Goal: Download file/media

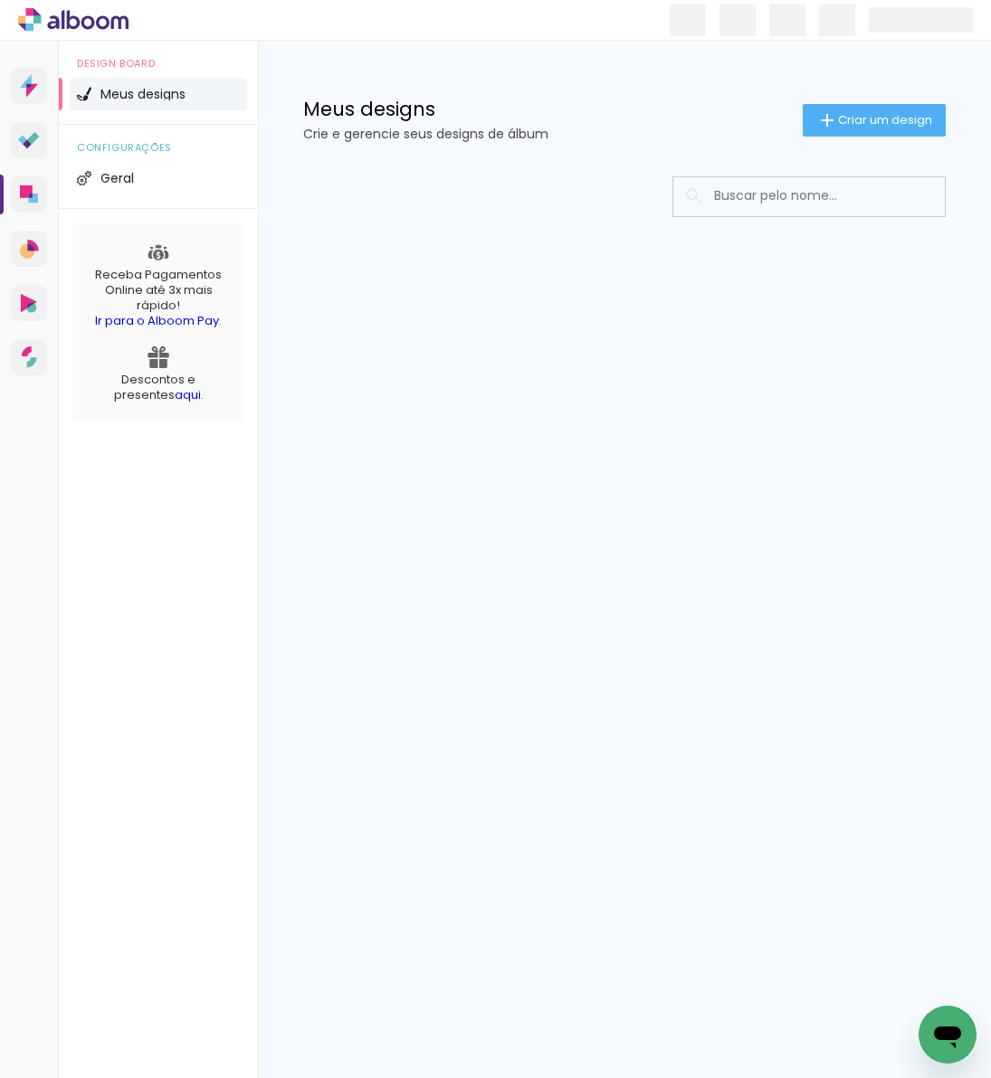
drag, startPoint x: 0, startPoint y: 0, endPoint x: 751, endPoint y: 202, distance: 777.4
click at [751, 202] on input at bounding box center [834, 195] width 258 height 37
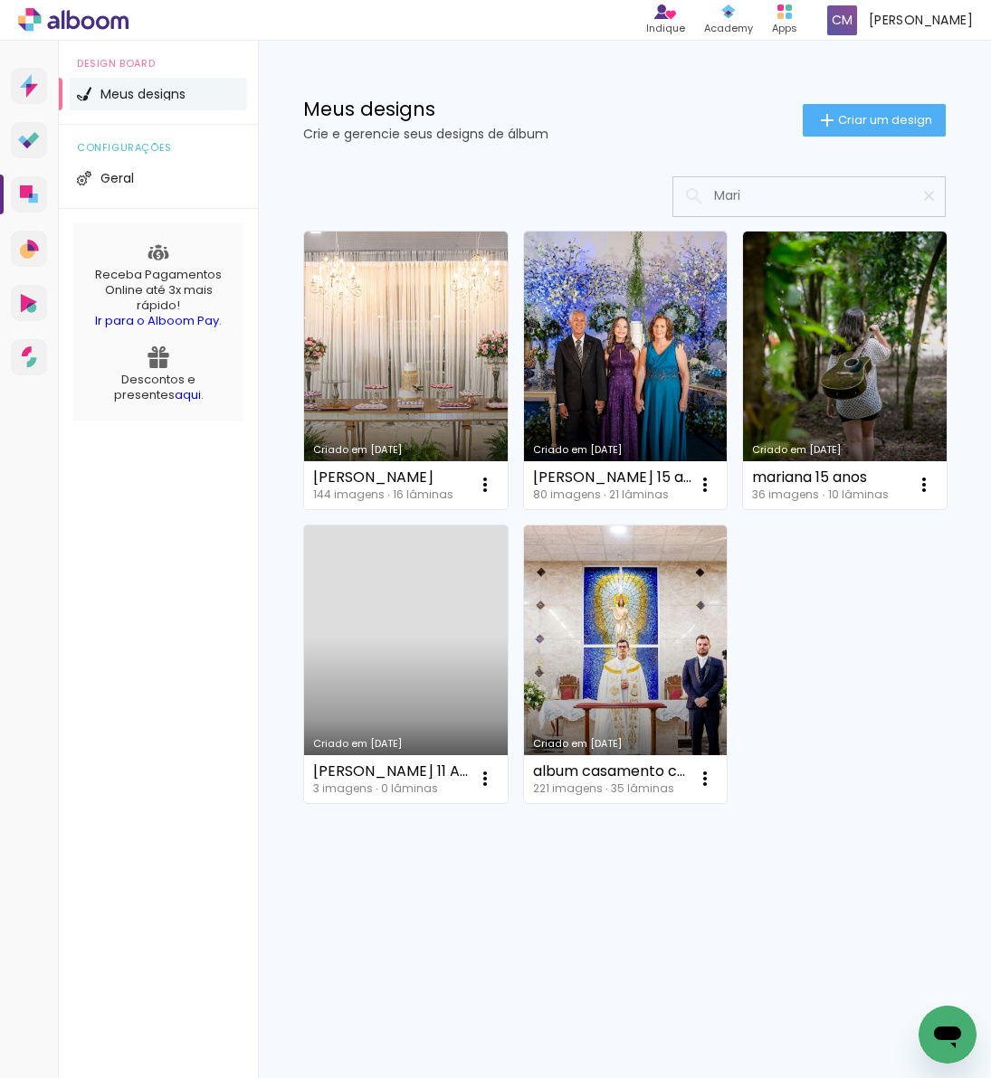
drag, startPoint x: 751, startPoint y: 202, endPoint x: 773, endPoint y: 199, distance: 21.9
click at [773, 199] on input "Mari" at bounding box center [818, 195] width 226 height 37
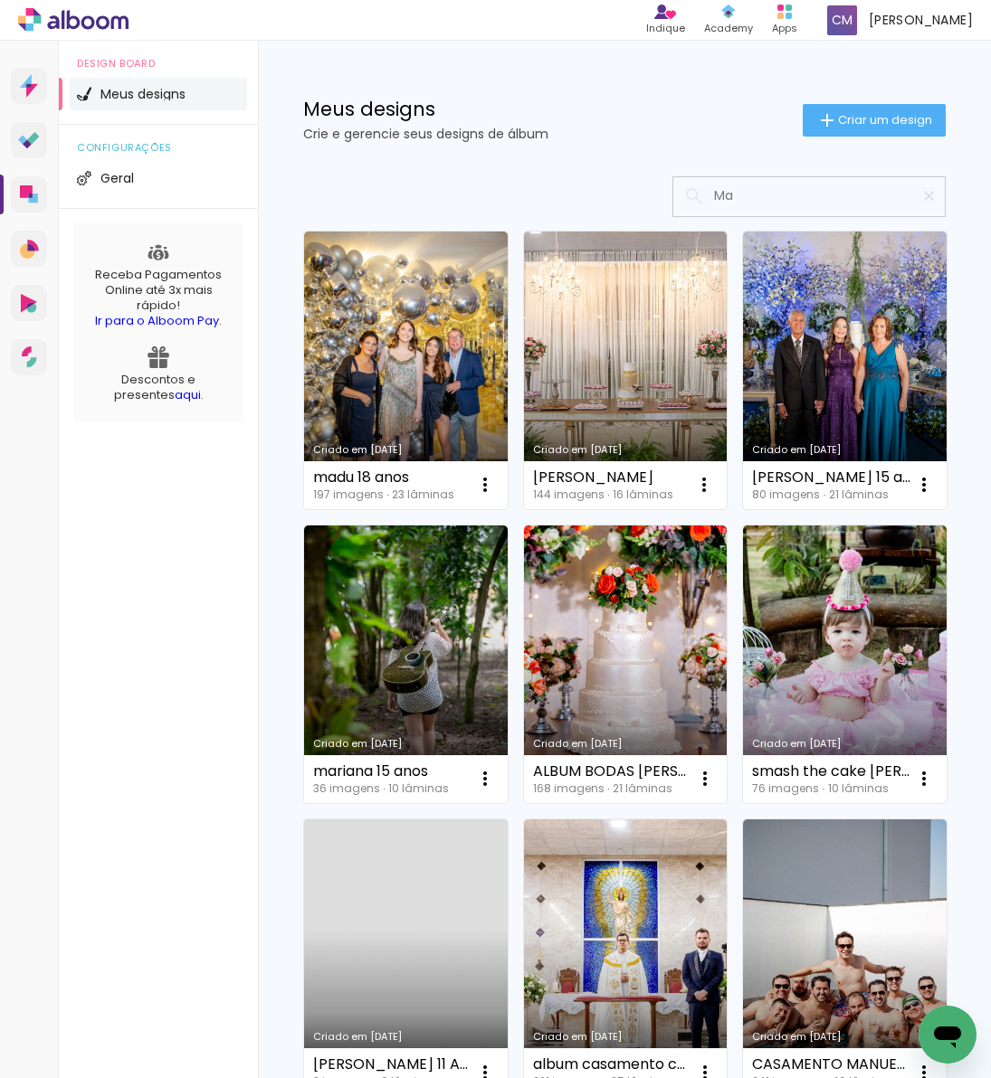
type input "M"
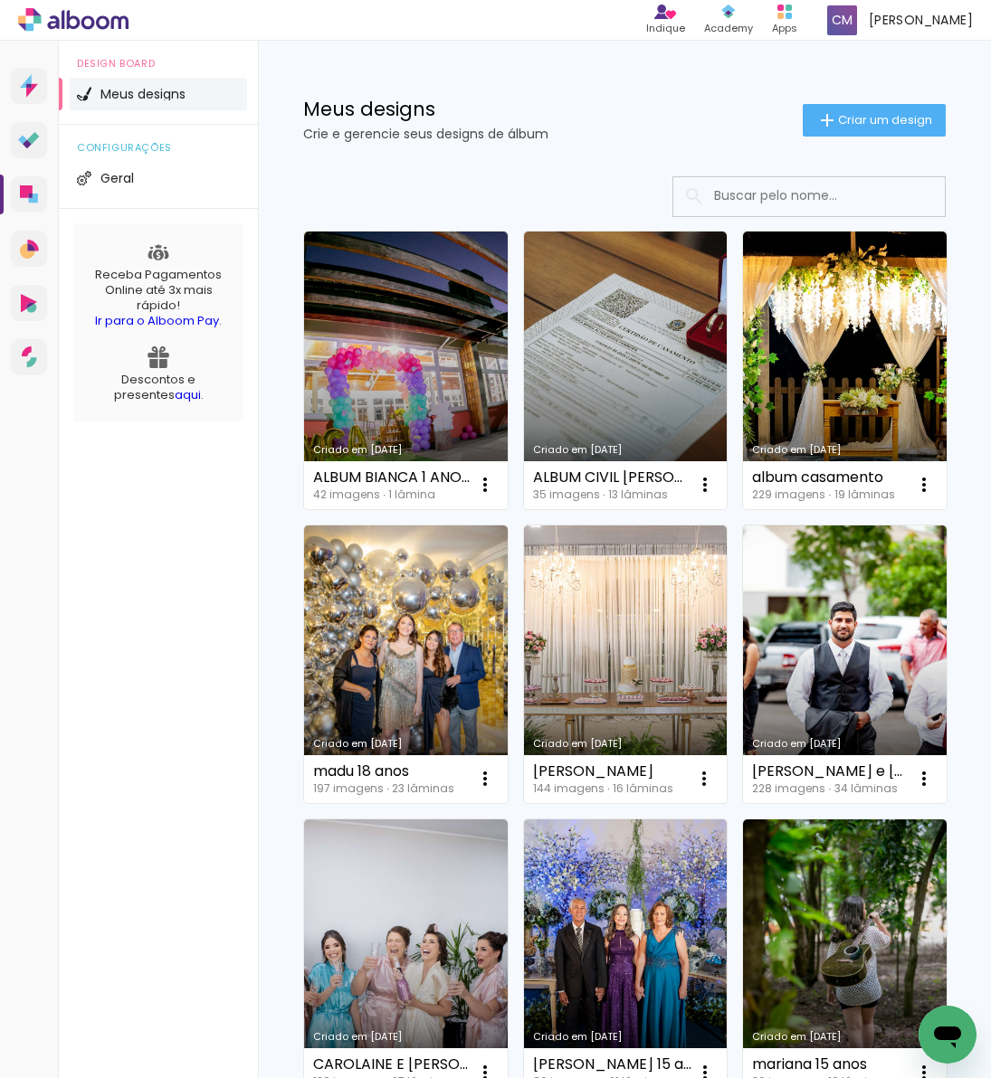
click at [488, 487] on iron-icon at bounding box center [485, 485] width 22 height 22
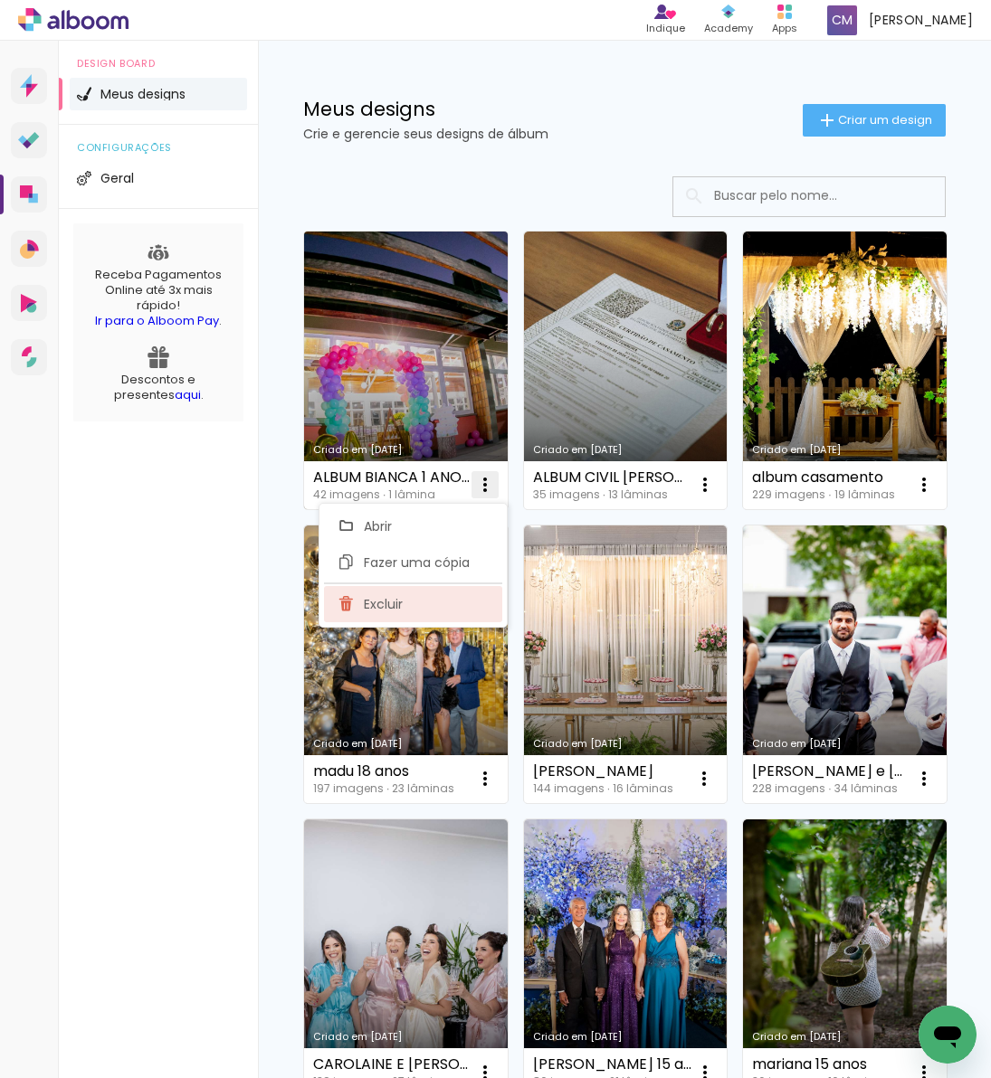
drag, startPoint x: 773, startPoint y: 199, endPoint x: 389, endPoint y: 609, distance: 561.3
click at [389, 609] on span "Excluir" at bounding box center [383, 604] width 39 height 13
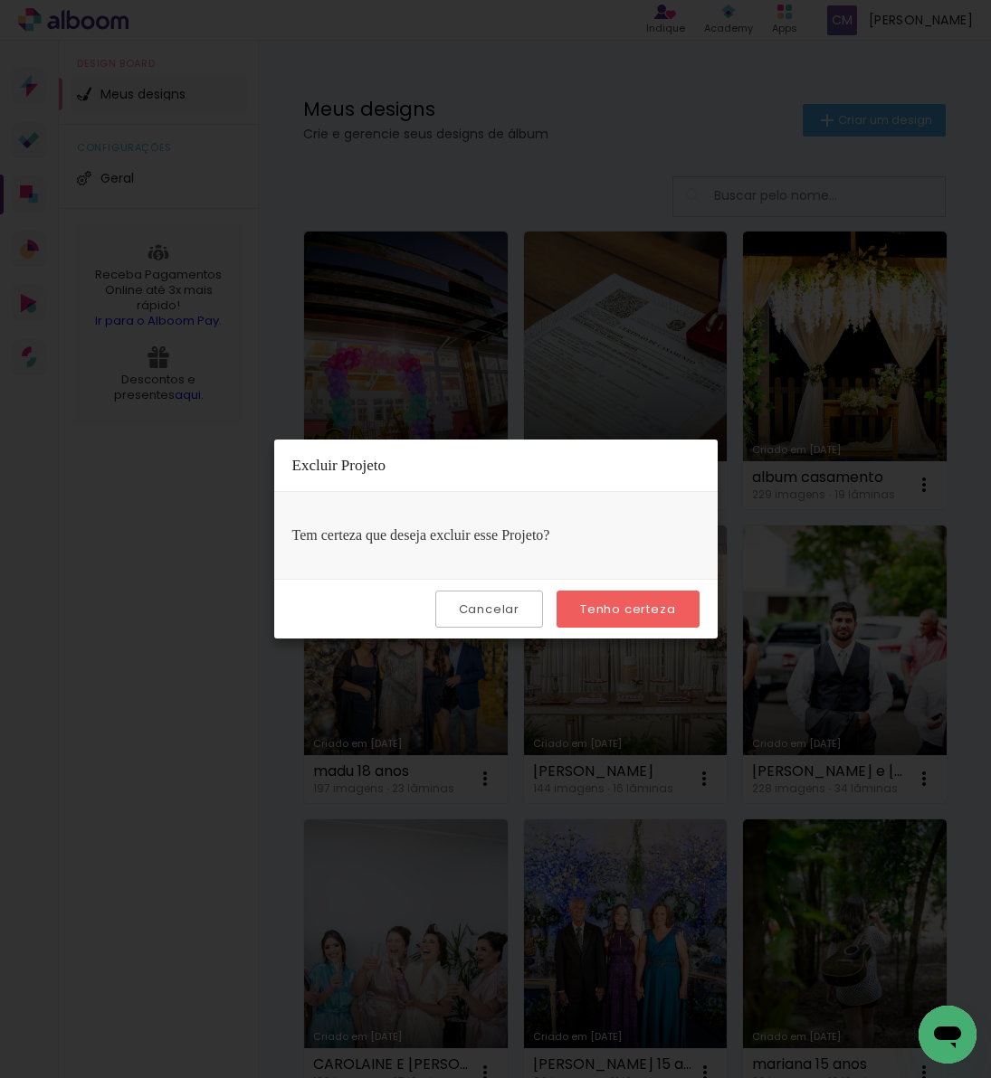
drag, startPoint x: 389, startPoint y: 609, endPoint x: 662, endPoint y: 613, distance: 273.2
click at [0, 0] on slot "Tenho certeza" at bounding box center [0, 0] width 0 height 0
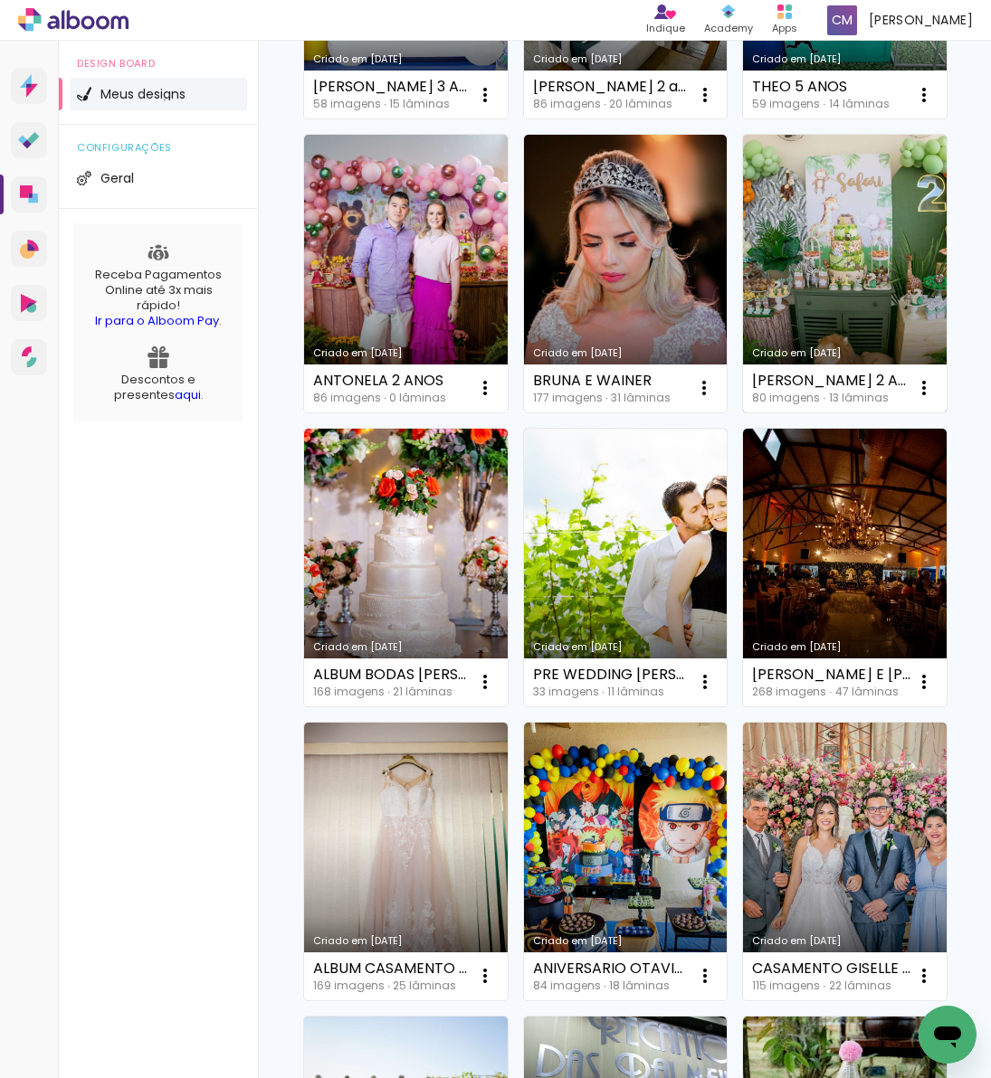
scroll to position [1323, 0]
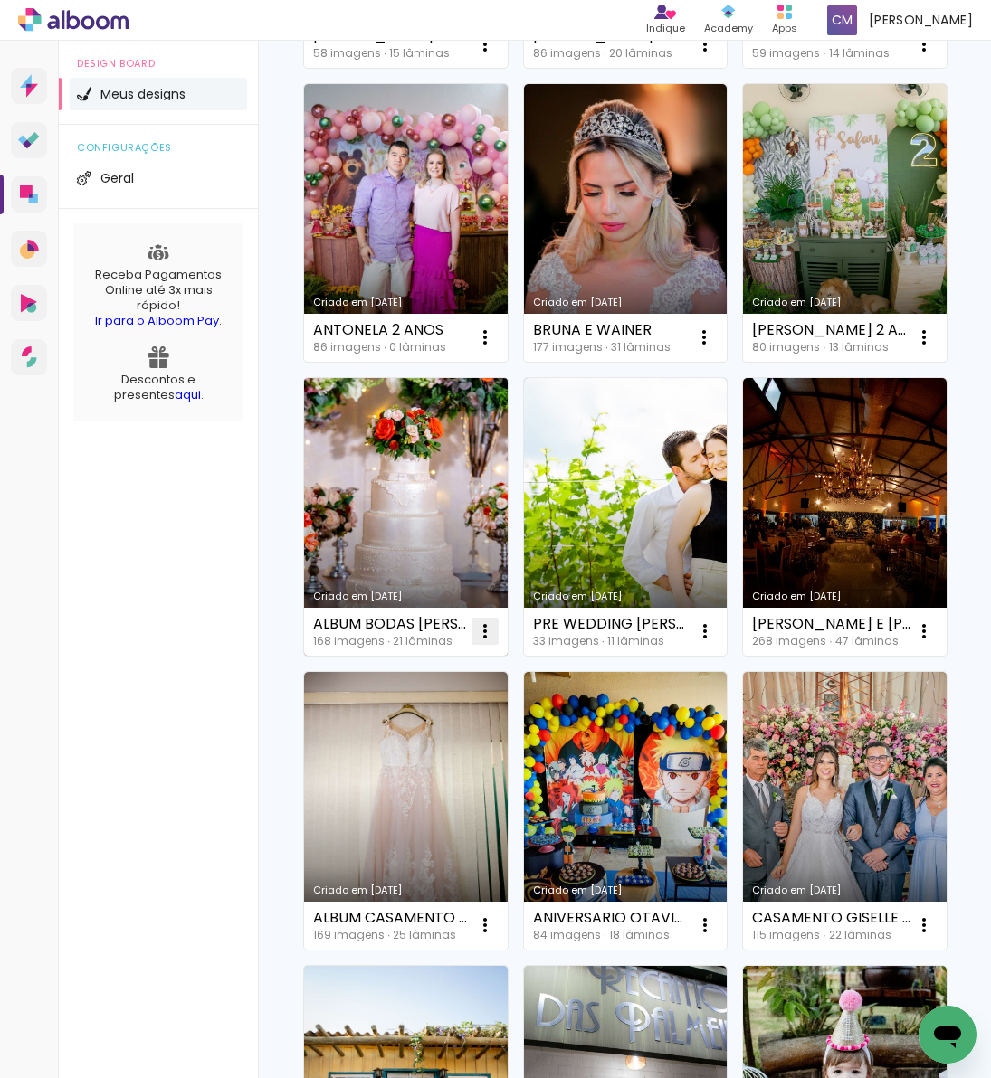
click at [481, 627] on iron-icon at bounding box center [485, 632] width 22 height 22
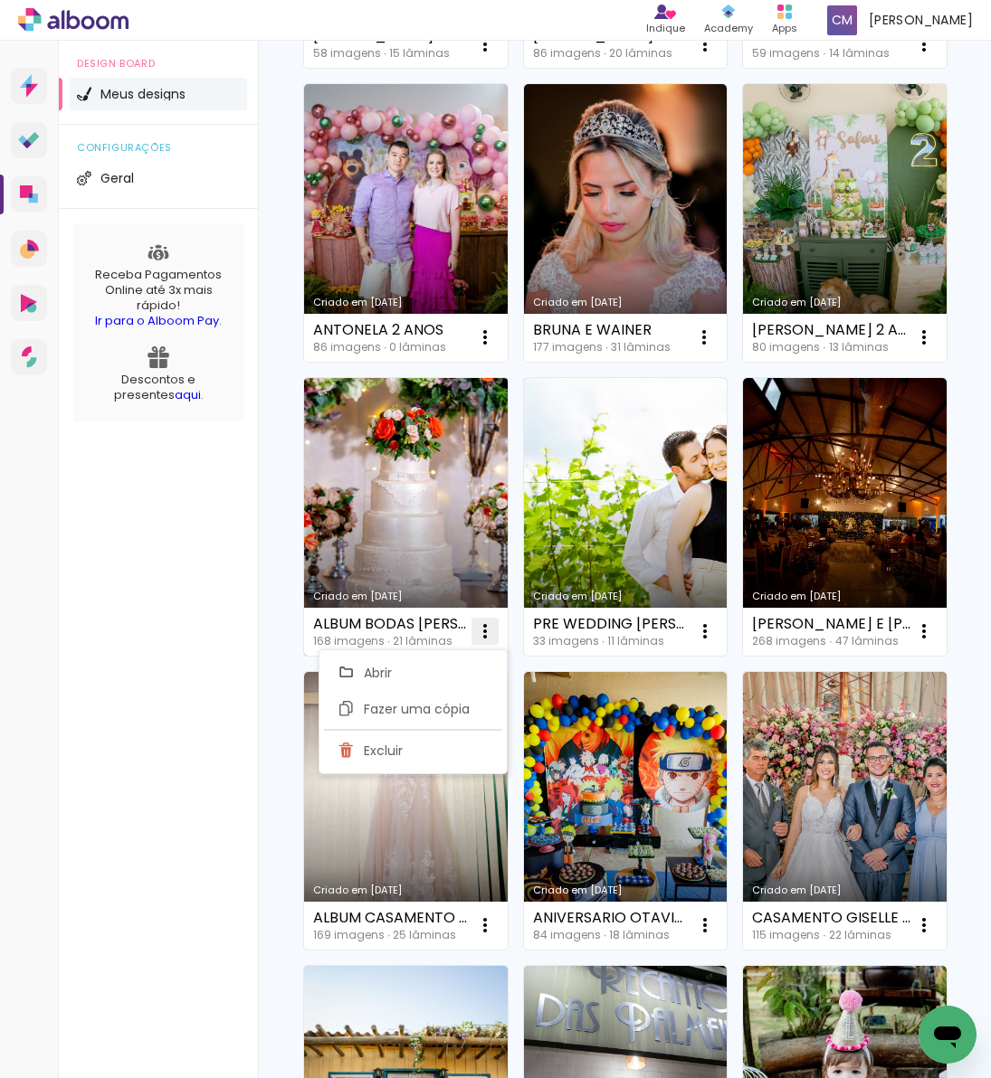
click at [415, 752] on paper-item "Excluir" at bounding box center [413, 751] width 178 height 36
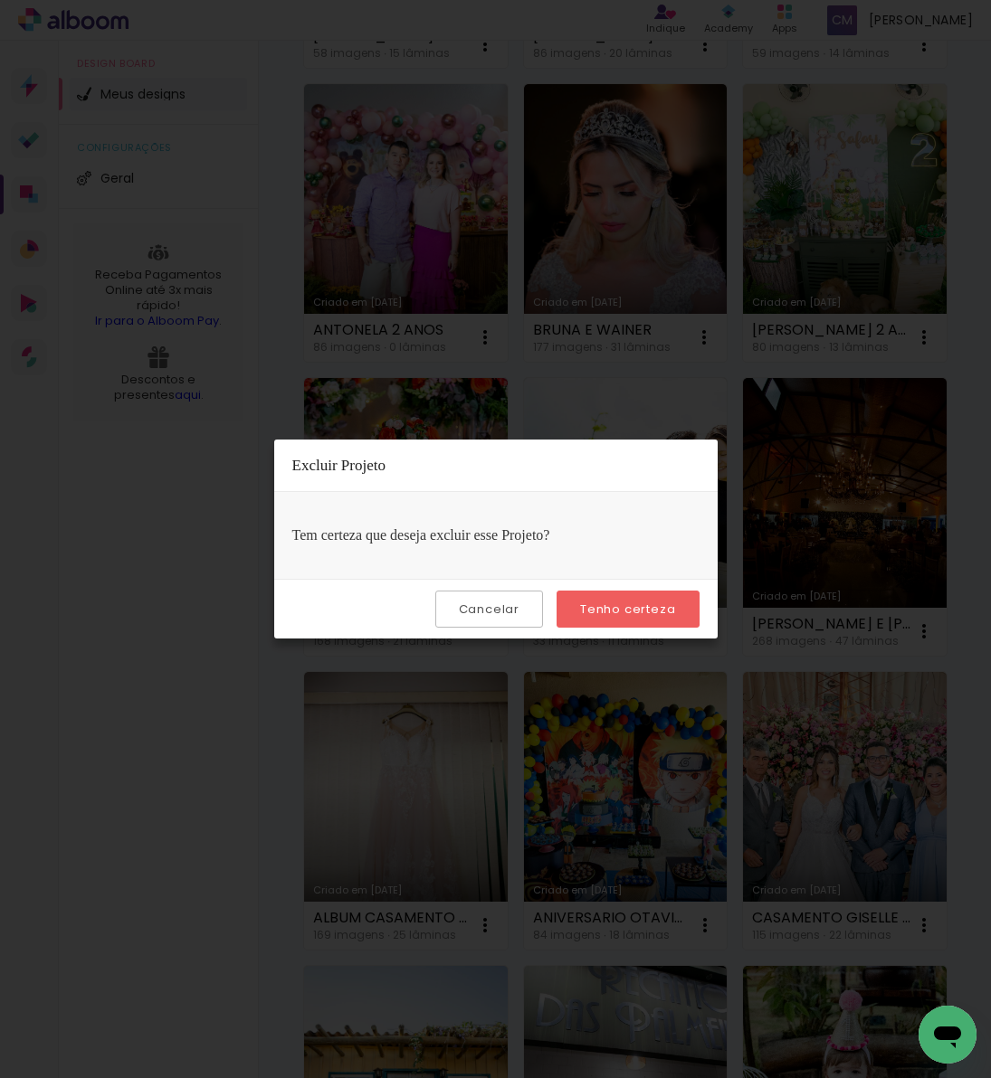
click at [0, 0] on slot "Tenho certeza" at bounding box center [0, 0] width 0 height 0
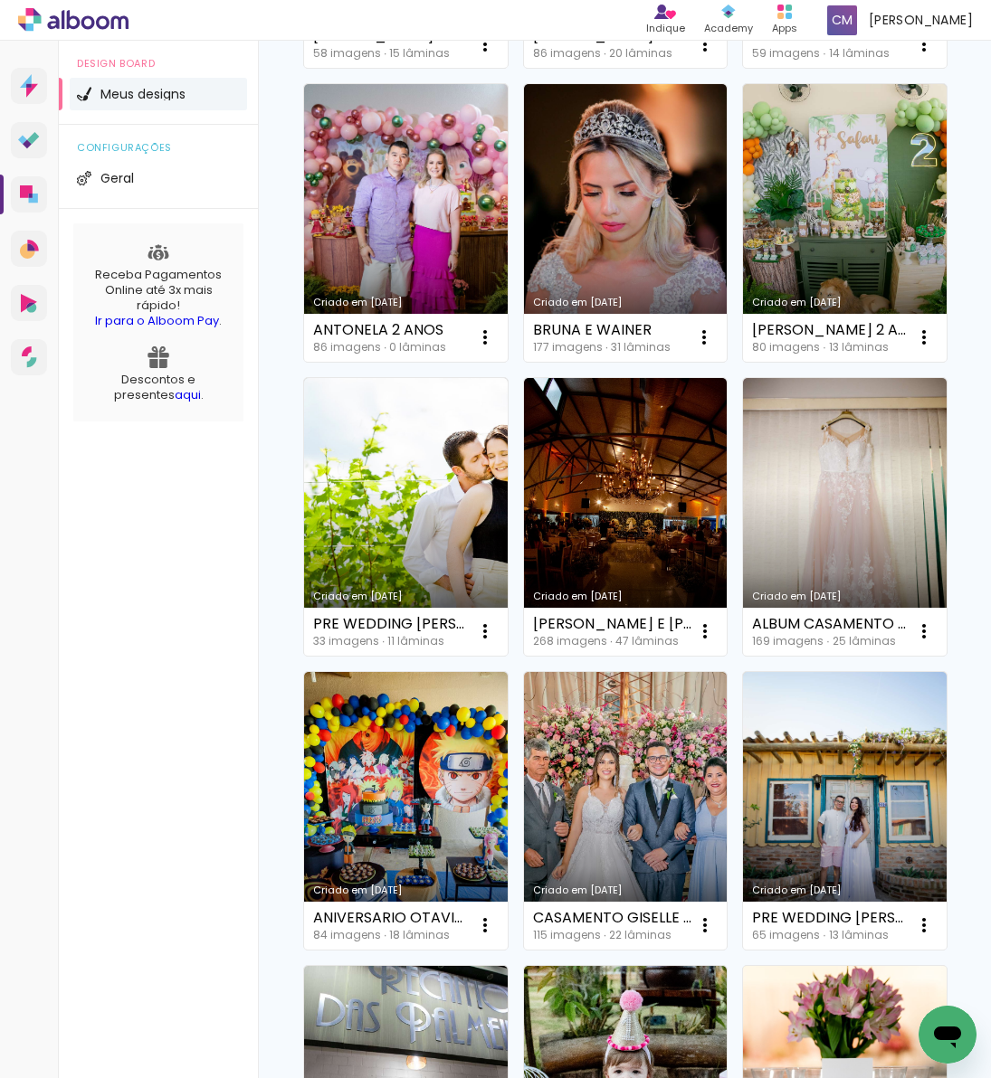
scroll to position [1721, 0]
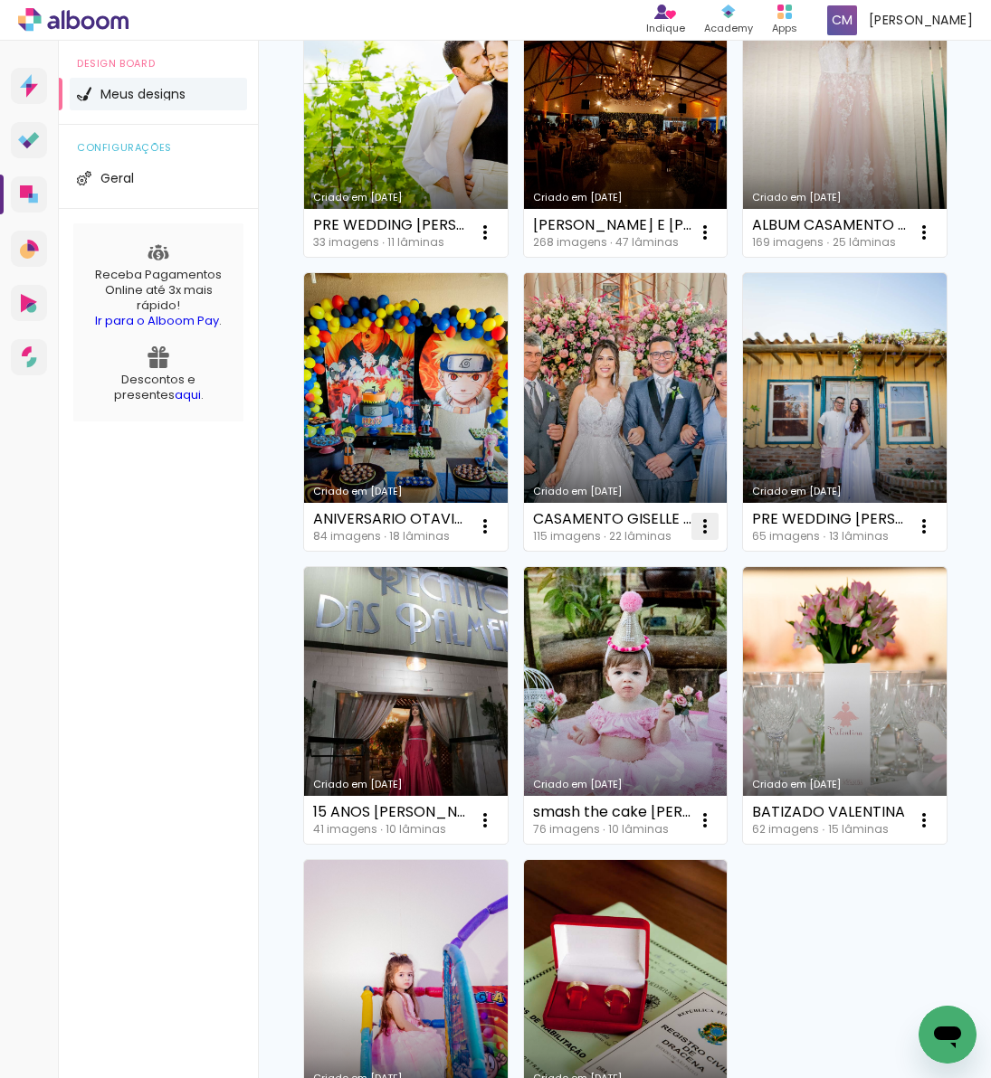
click at [702, 521] on iron-icon at bounding box center [705, 527] width 22 height 22
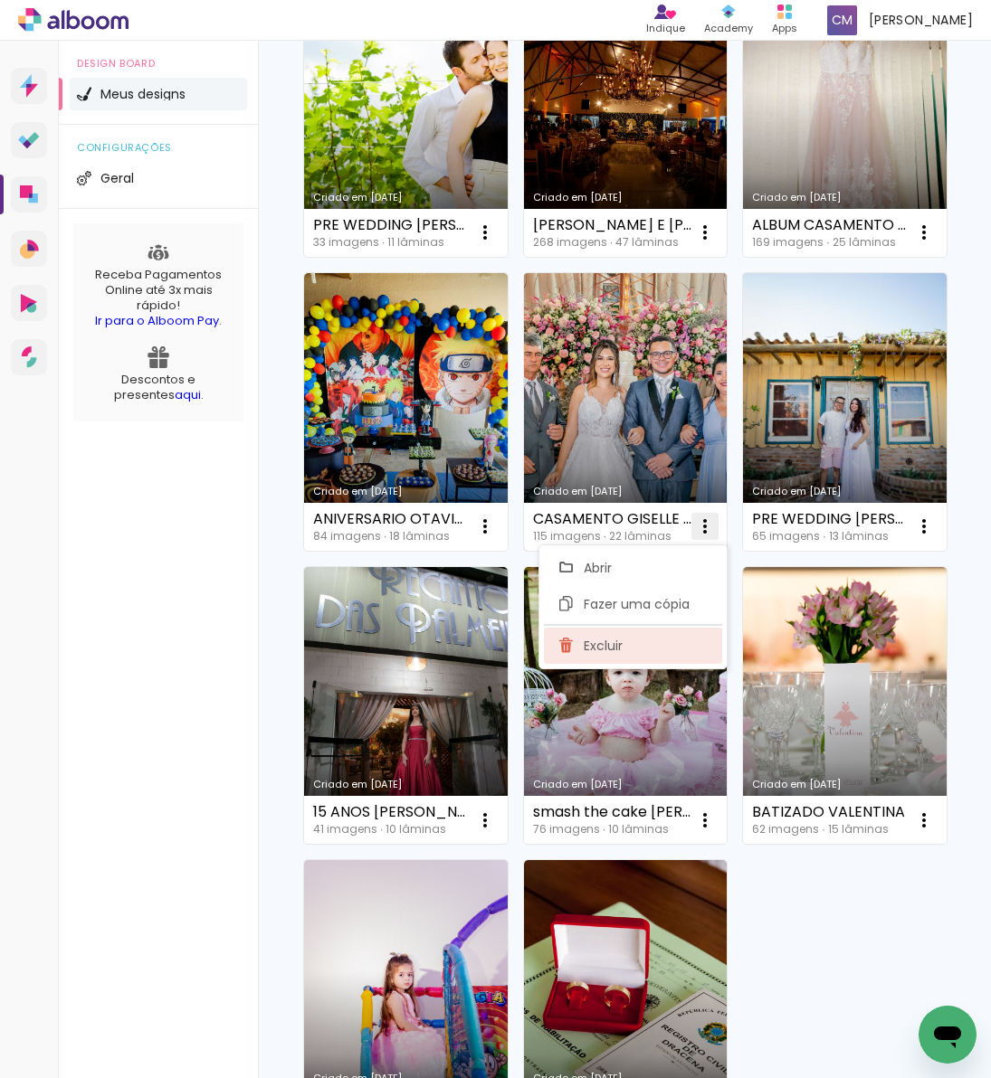
click at [640, 648] on paper-item "Excluir" at bounding box center [633, 646] width 178 height 36
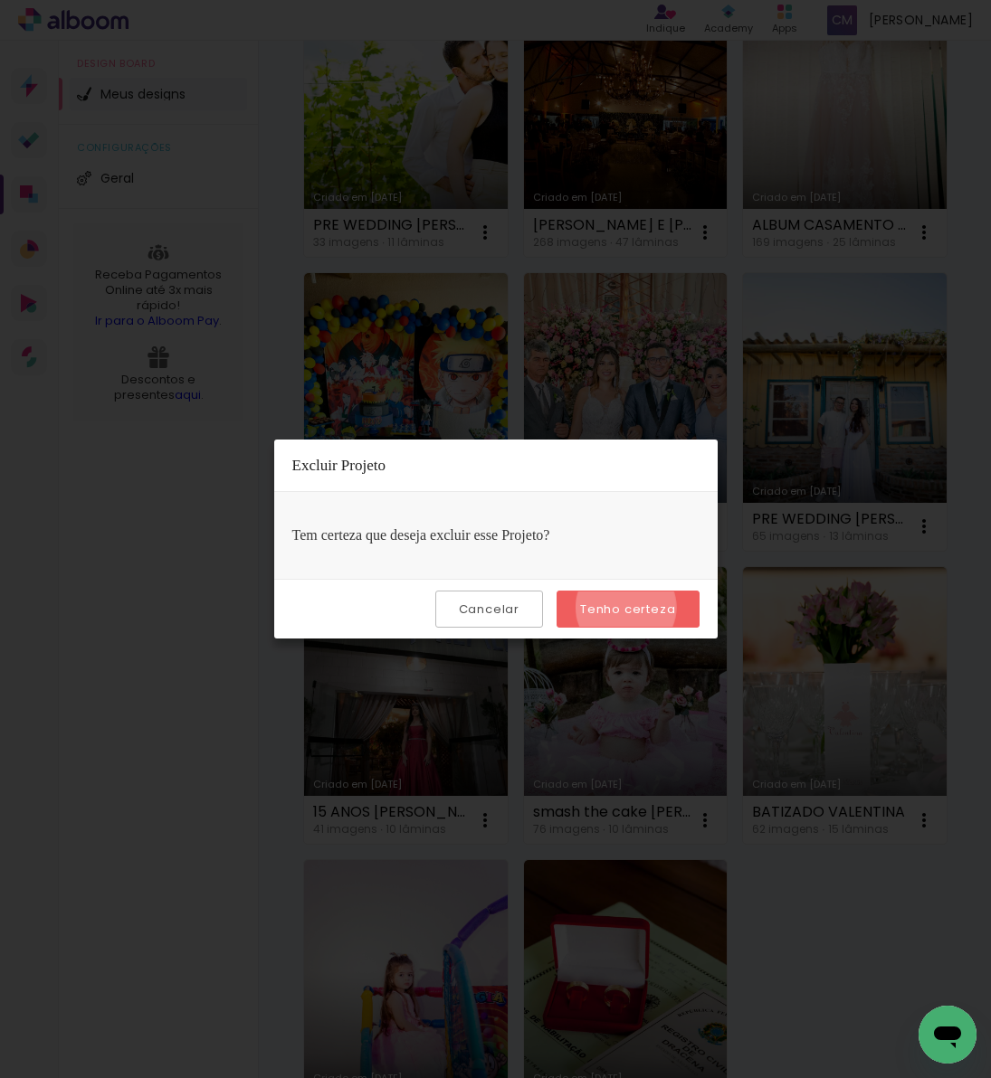
click at [0, 0] on slot "Tenho certeza" at bounding box center [0, 0] width 0 height 0
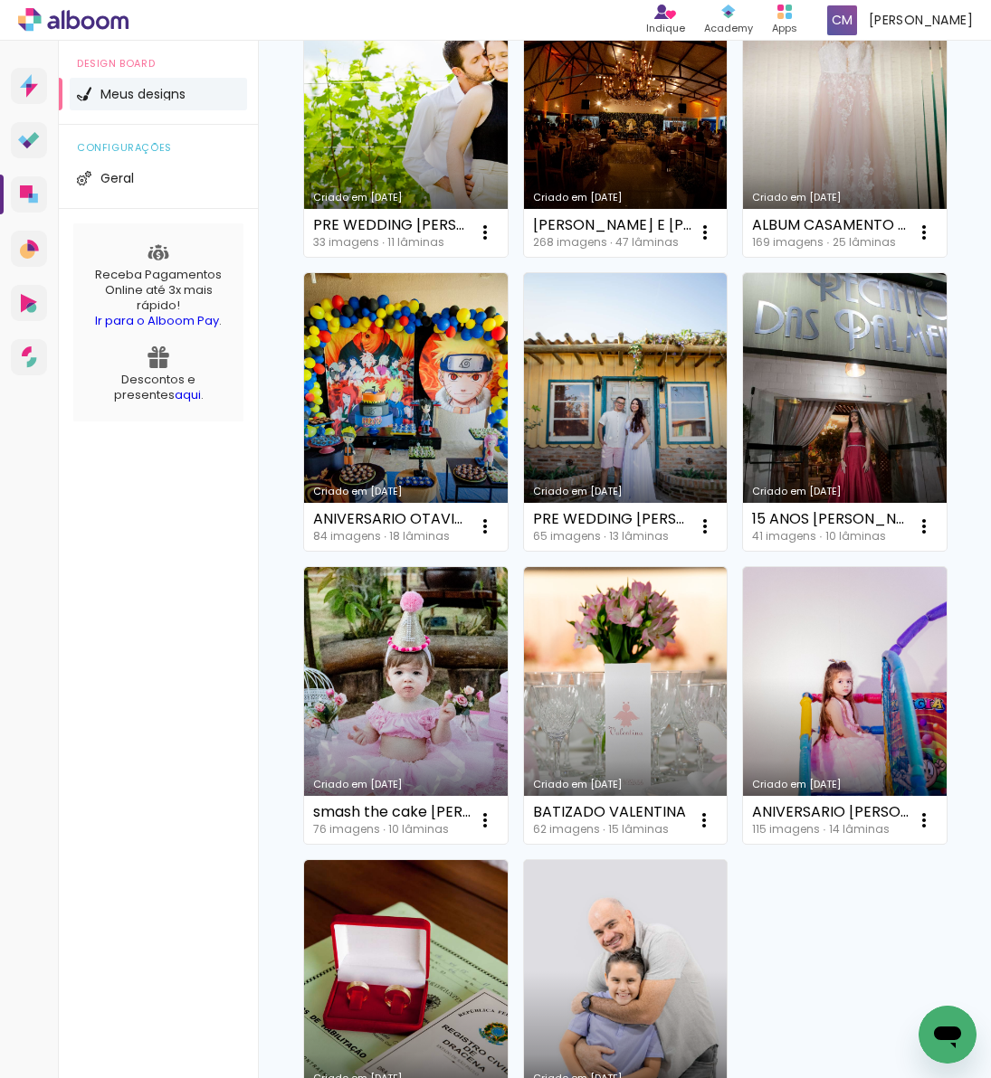
click at [628, 422] on link "Criado em [DATE]" at bounding box center [626, 412] width 204 height 278
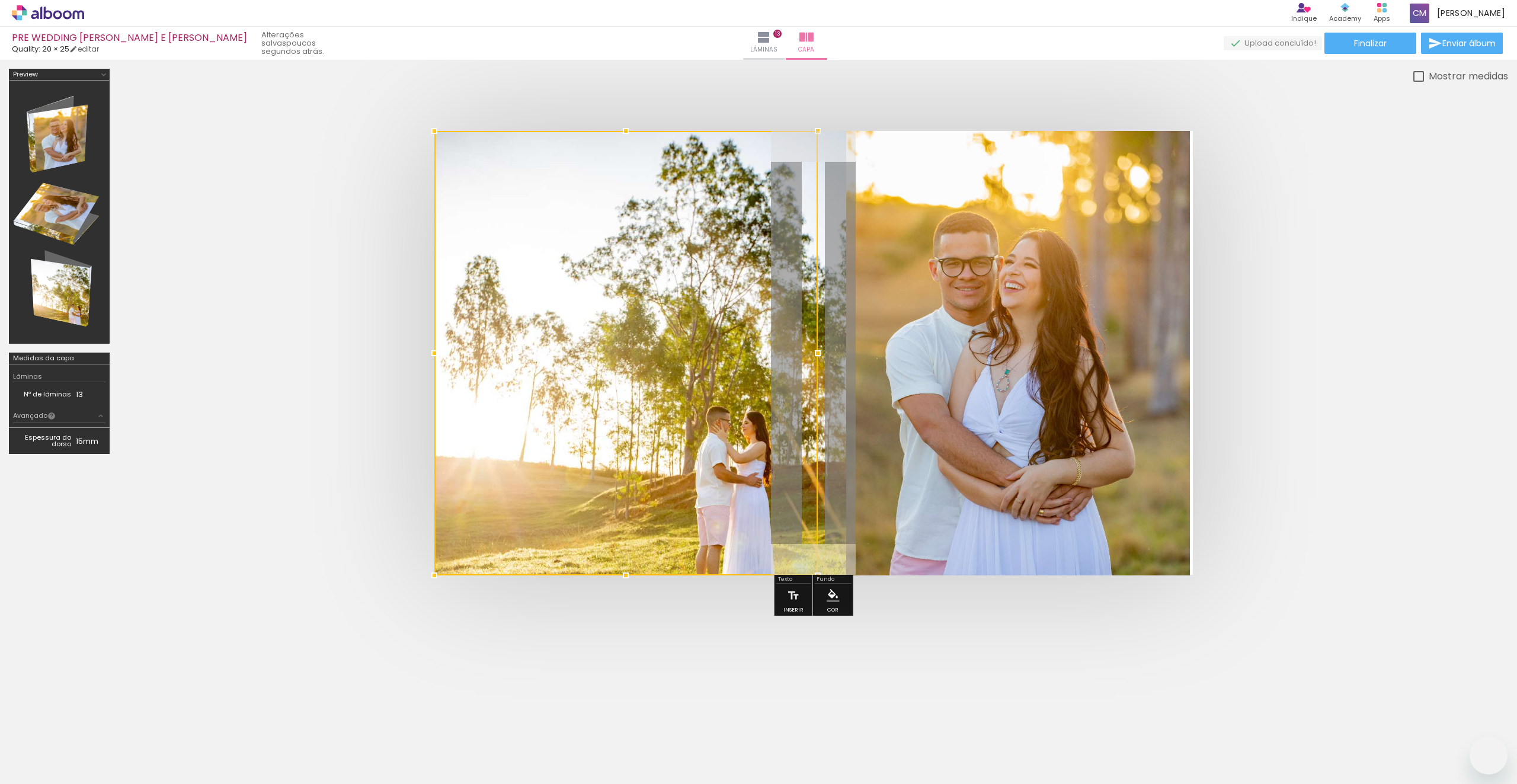
click at [757, 181] on div at bounding box center [626, 353] width 383 height 444
click at [876, 230] on quentale-photo at bounding box center [1011, 353] width 357 height 444
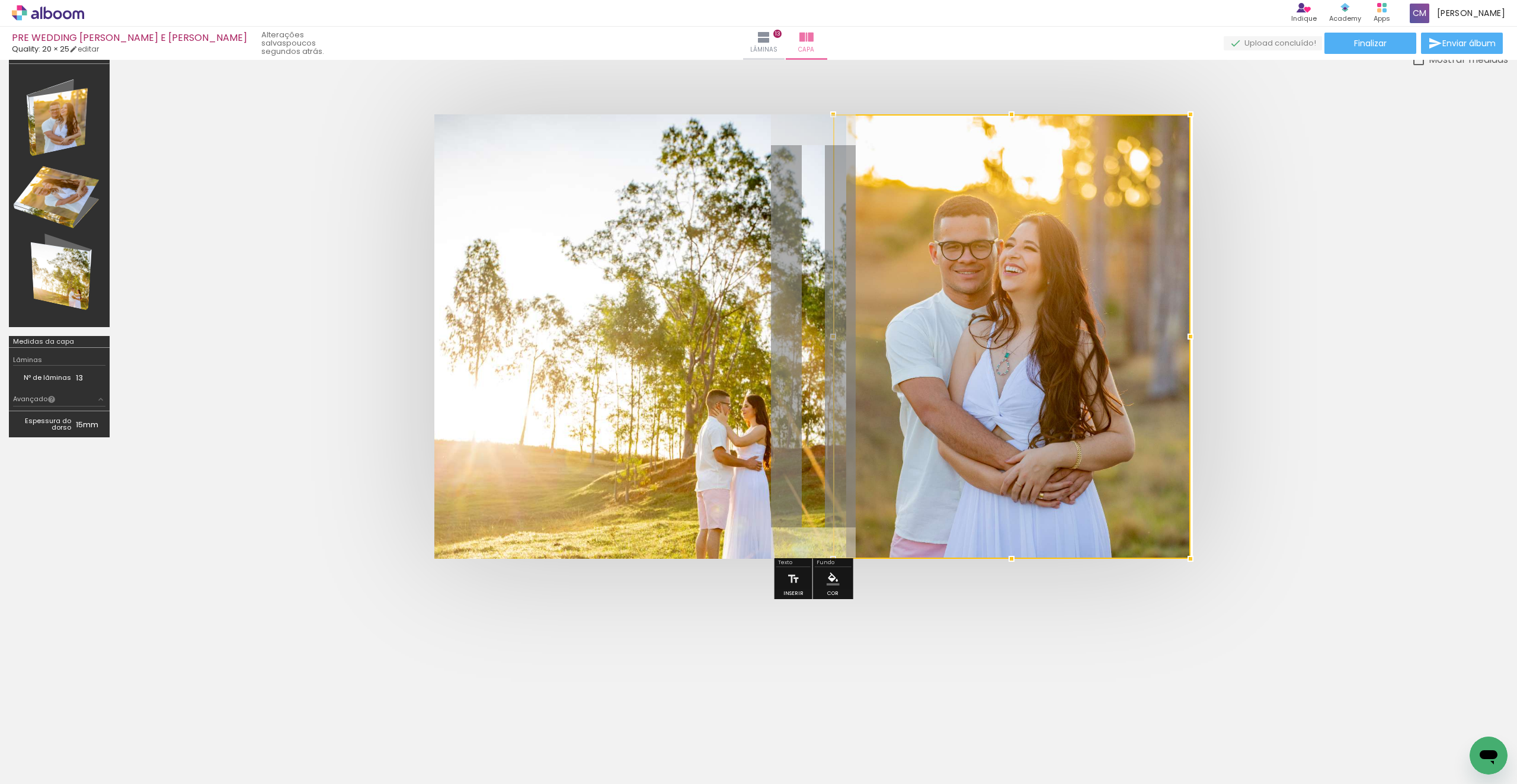
click at [725, 460] on quentale-photo at bounding box center [640, 337] width 412 height 444
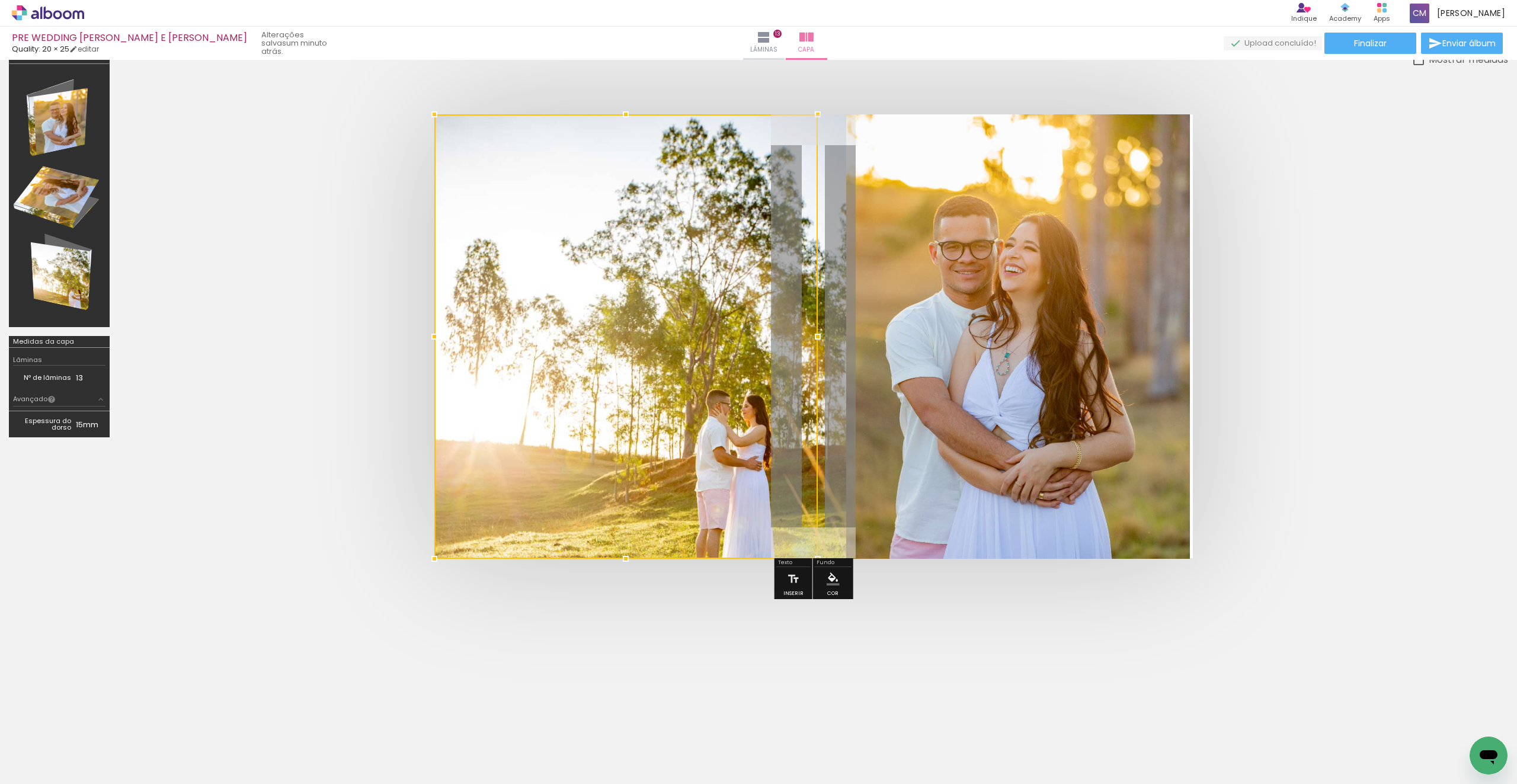
scroll to position [0, 2897]
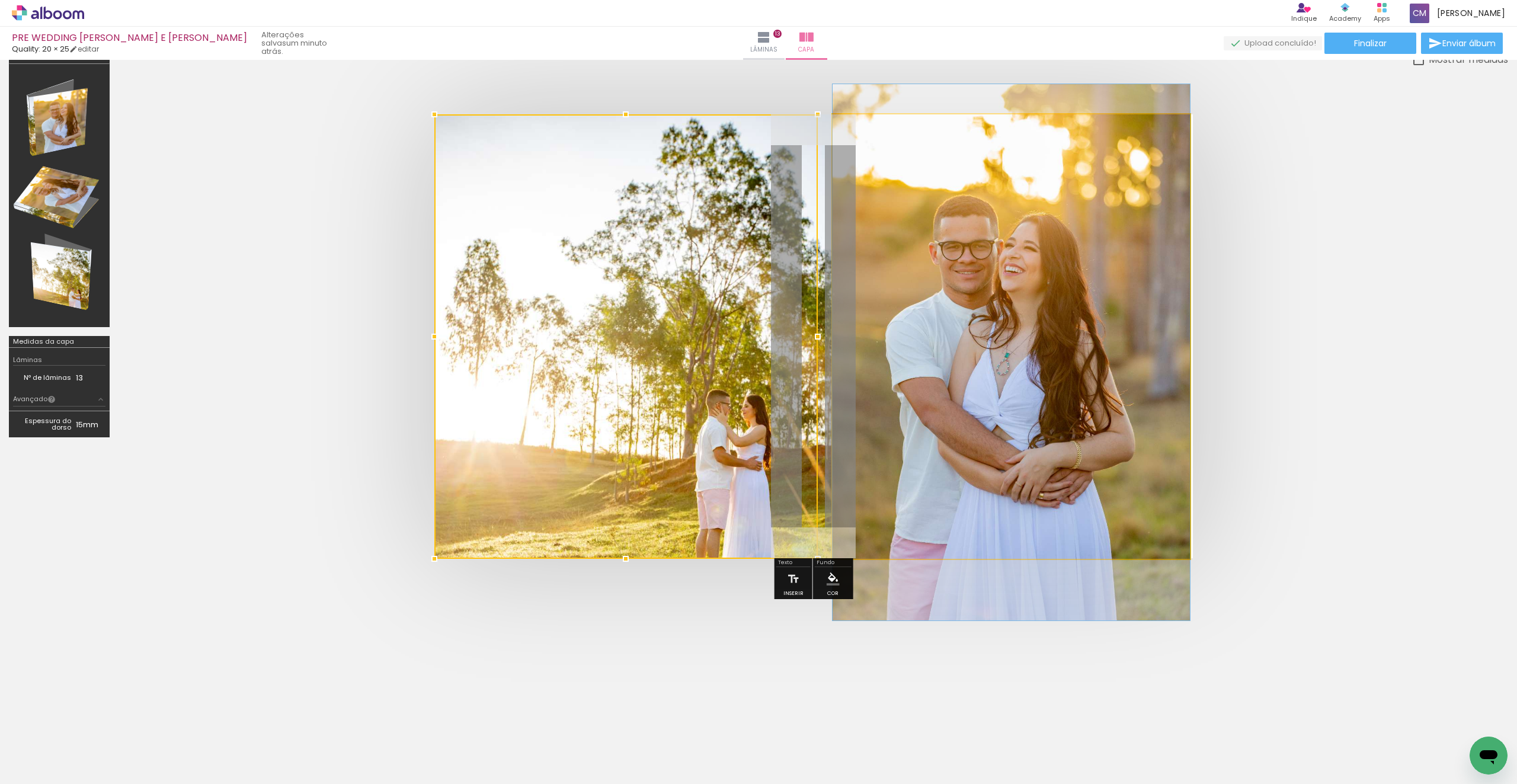
click at [931, 176] on quentale-photo at bounding box center [1011, 337] width 357 height 444
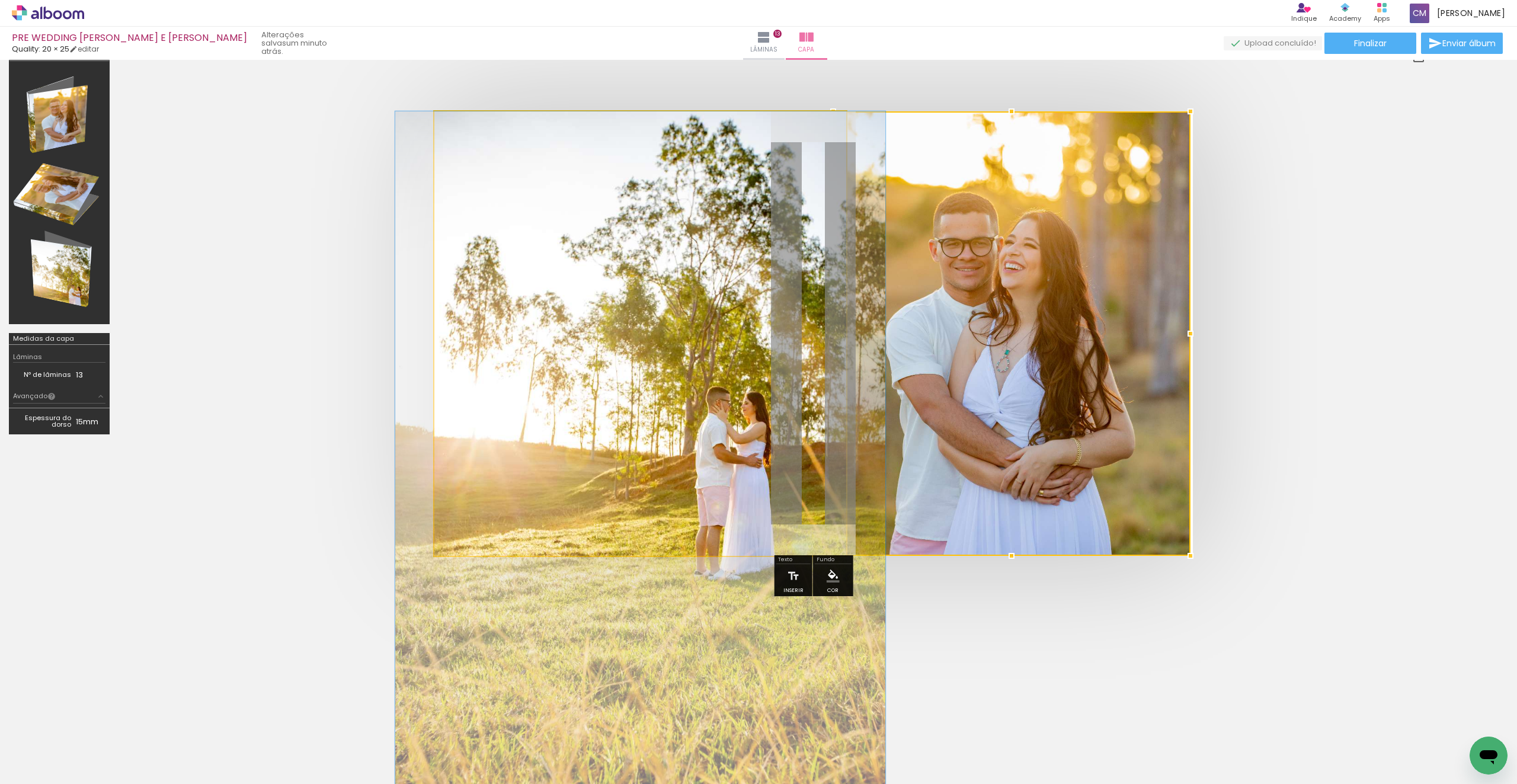
scroll to position [19, 0]
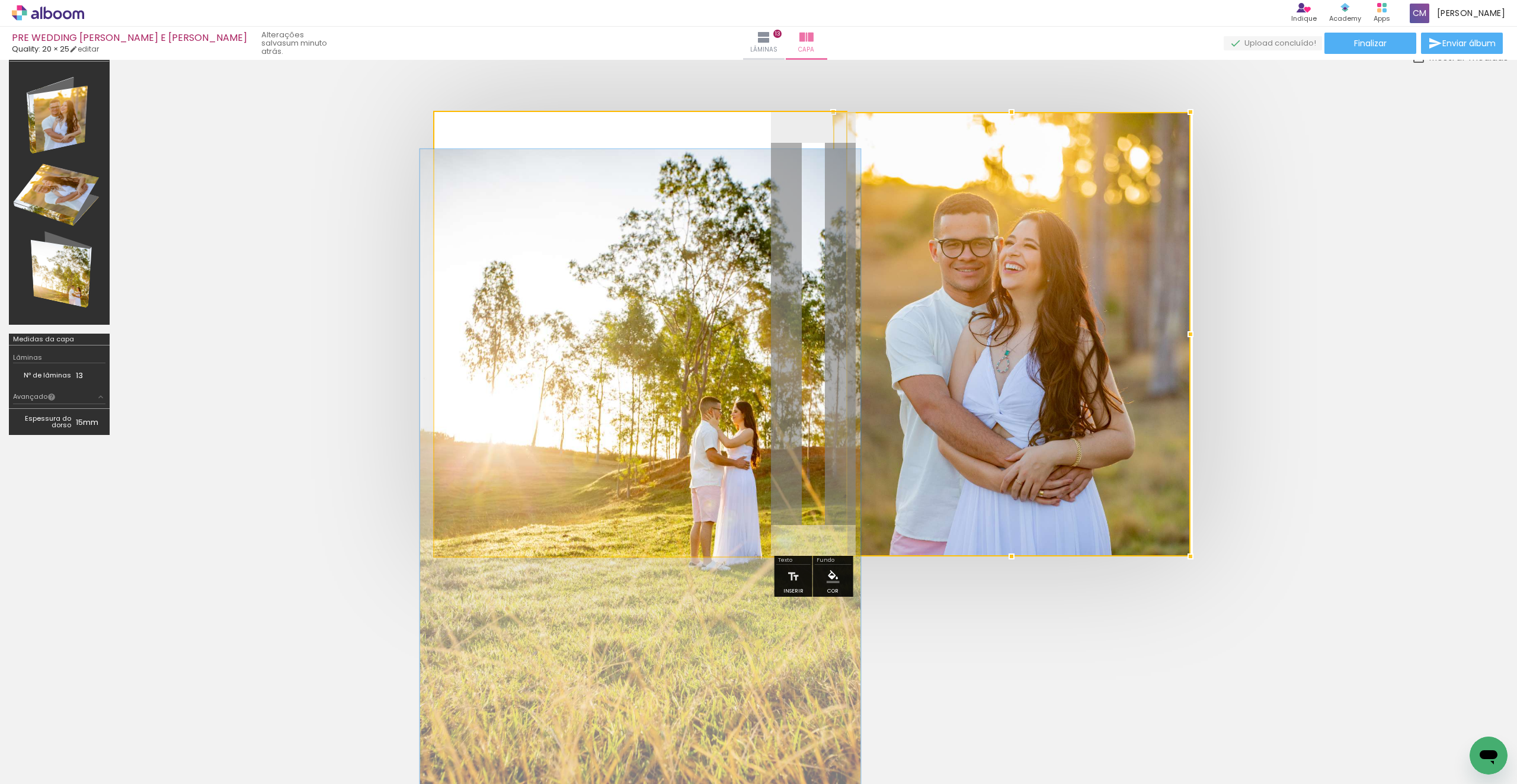
drag, startPoint x: 475, startPoint y: 122, endPoint x: 619, endPoint y: 299, distance: 228.2
type paper-slider "109"
click at [470, 124] on div at bounding box center [465, 124] width 19 height 19
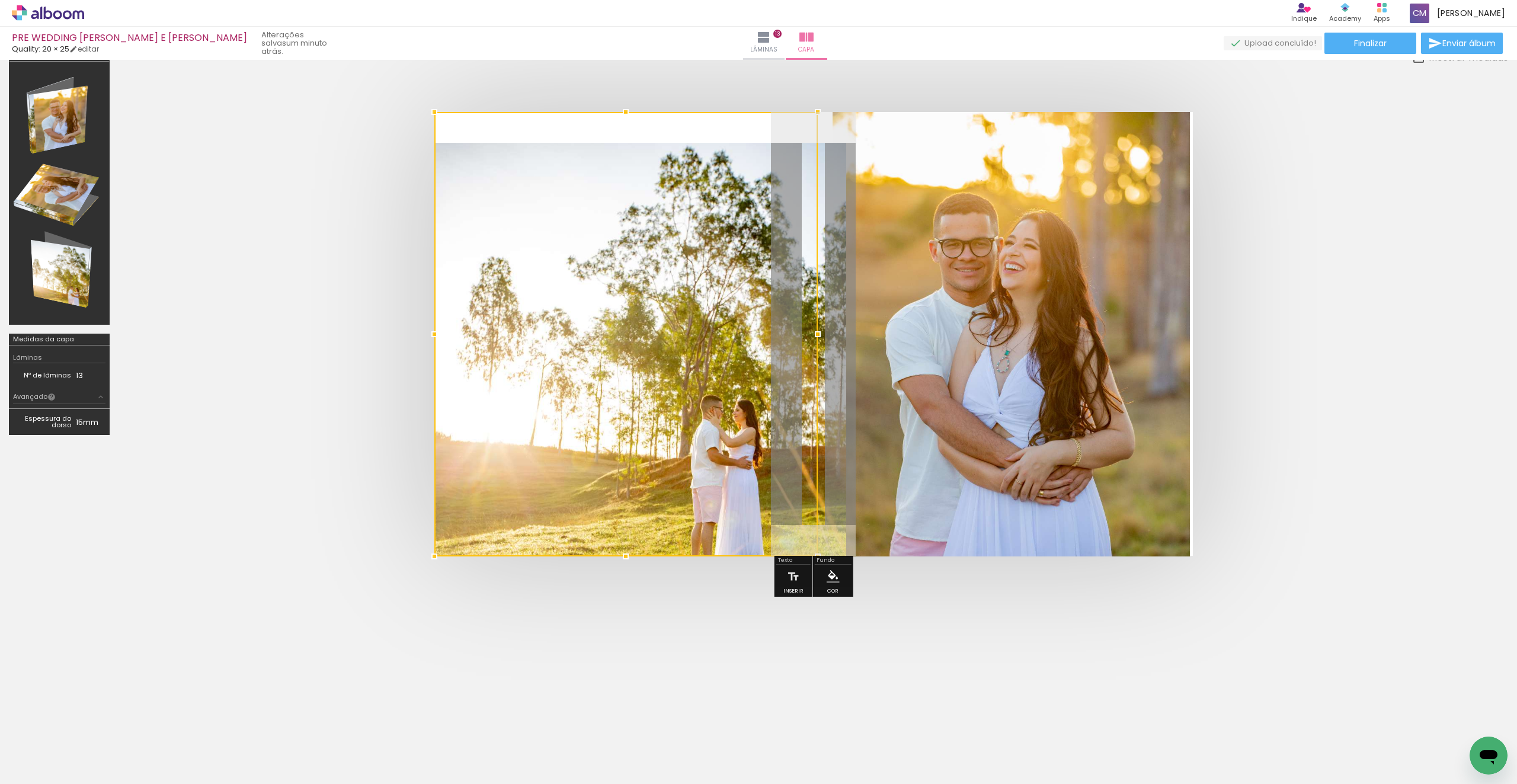
click at [645, 307] on div at bounding box center [626, 334] width 383 height 444
drag, startPoint x: 696, startPoint y: 275, endPoint x: 679, endPoint y: 210, distance: 67.2
click at [679, 210] on div at bounding box center [626, 334] width 383 height 444
click at [854, 231] on quentale-photo at bounding box center [1011, 334] width 357 height 444
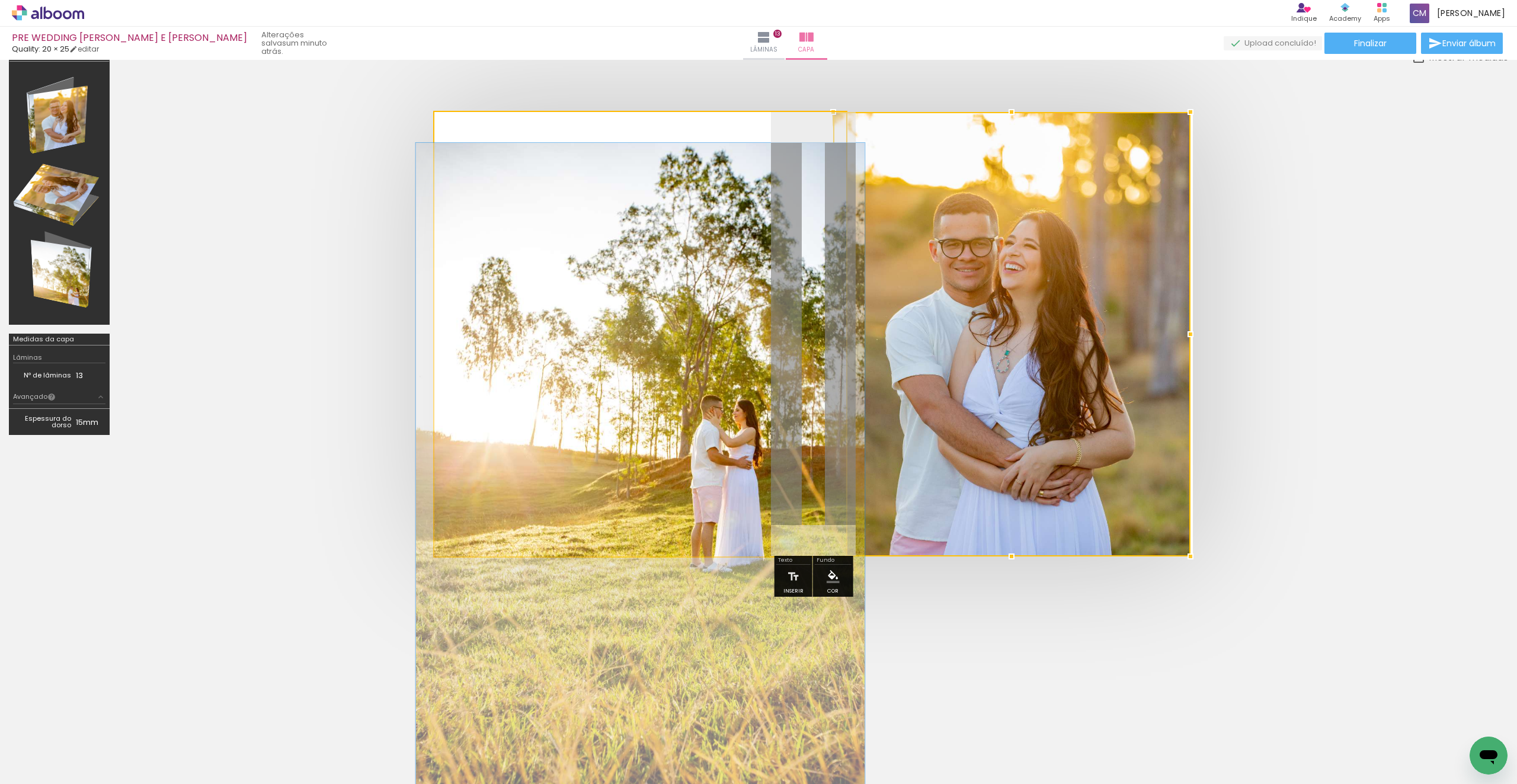
click at [732, 256] on quentale-photo at bounding box center [640, 334] width 412 height 444
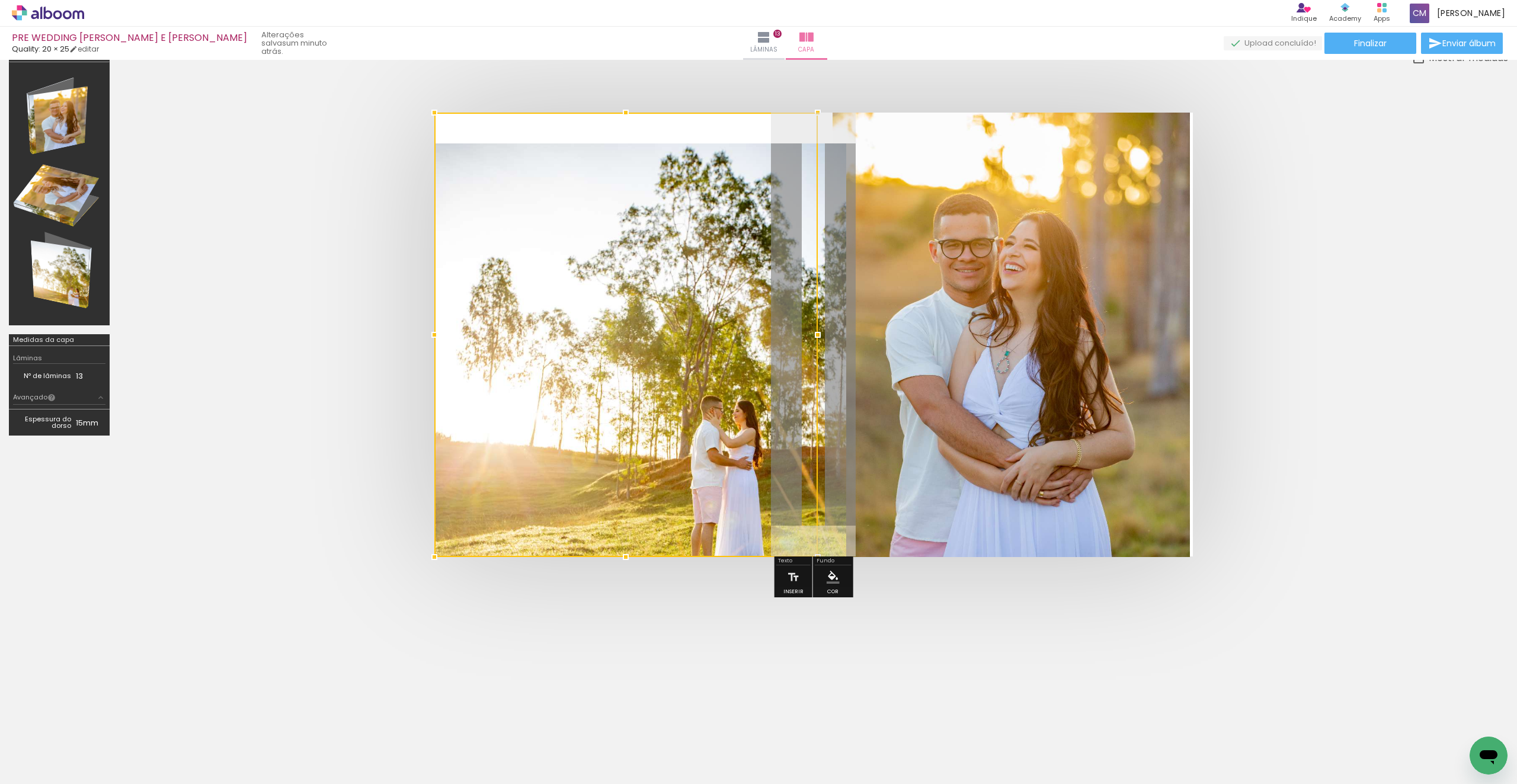
scroll to position [0, 0]
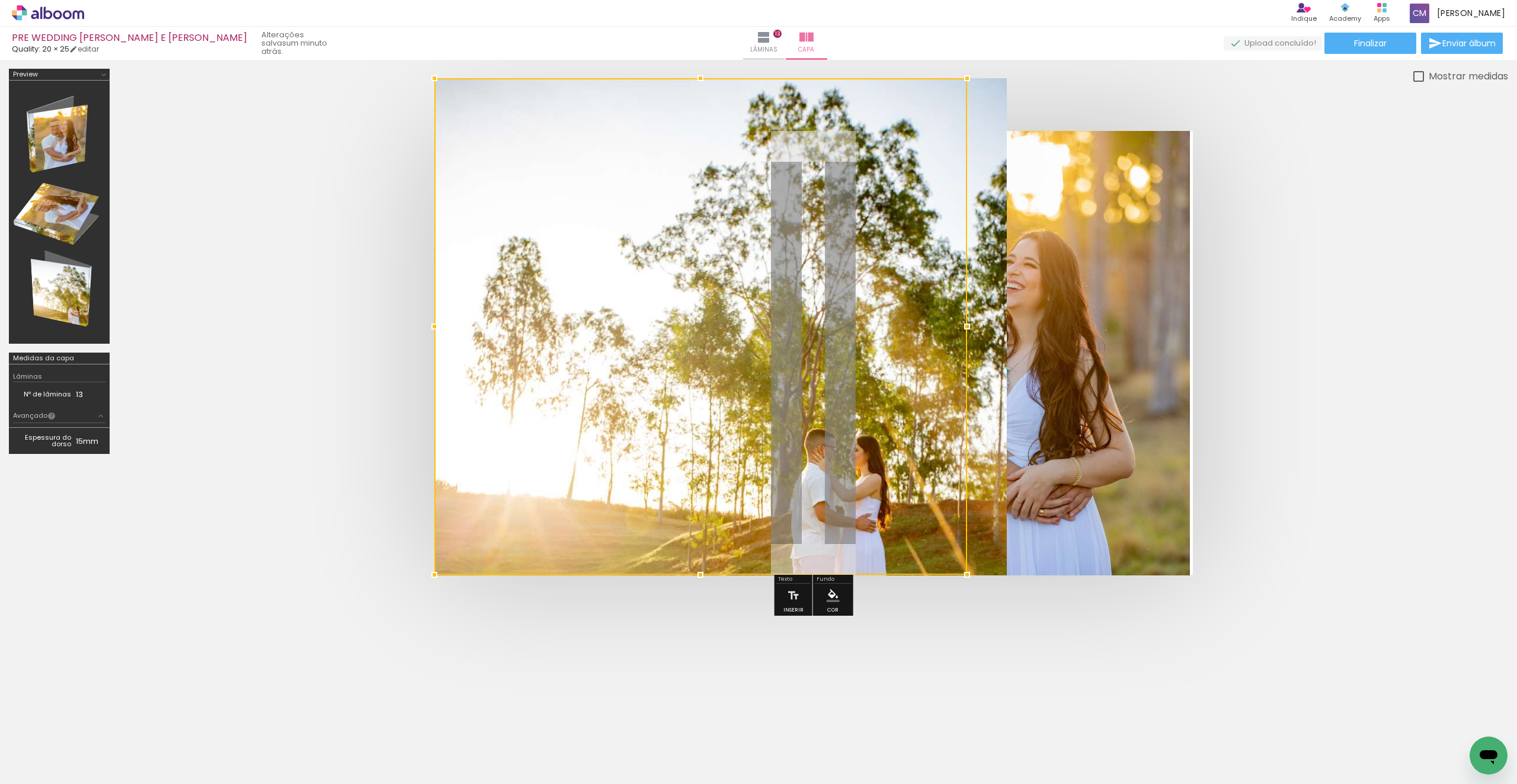
drag, startPoint x: 814, startPoint y: 114, endPoint x: 785, endPoint y: 153, distance: 48.6
click at [789, 123] on div at bounding box center [700, 326] width 533 height 496
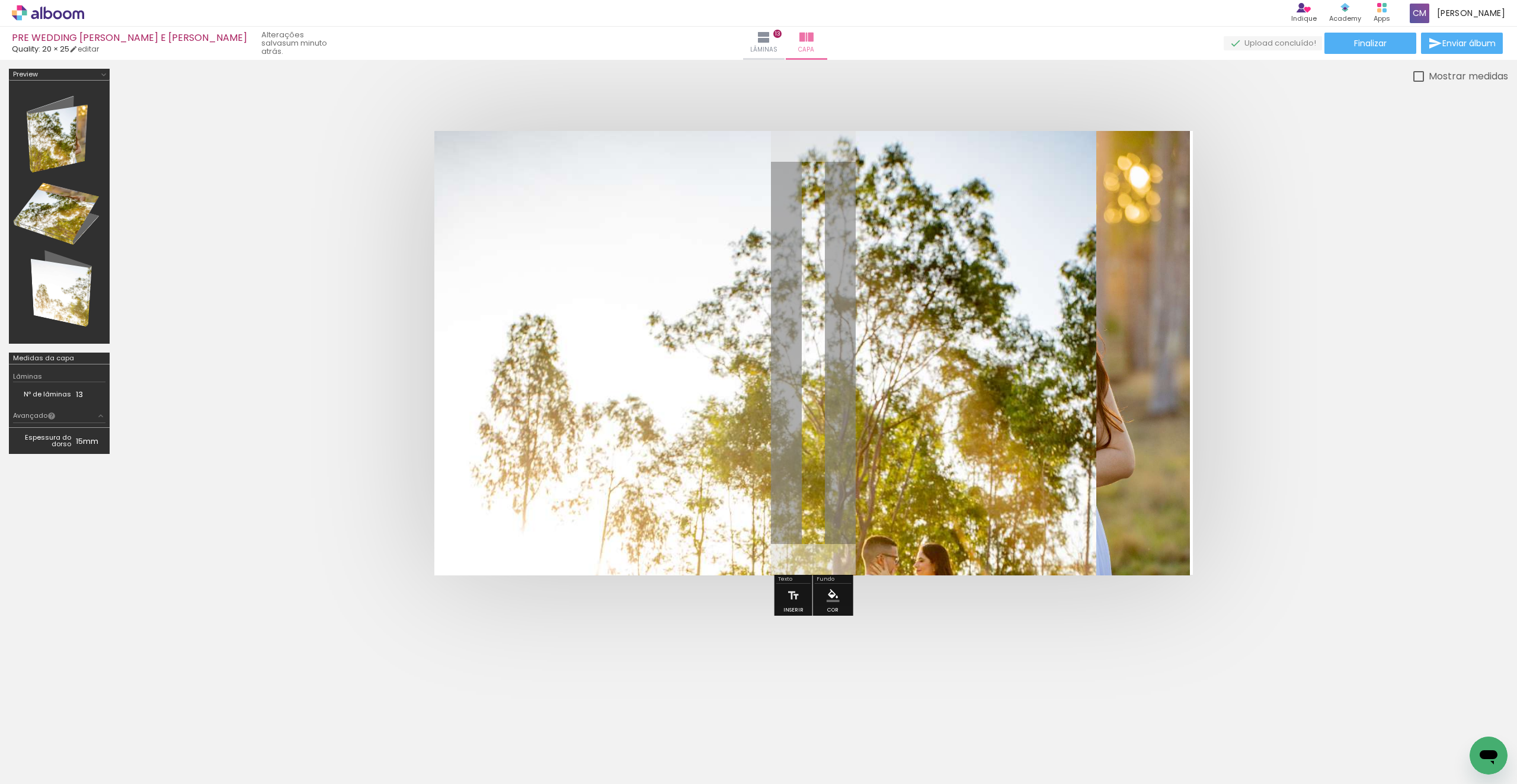
drag, startPoint x: 755, startPoint y: 200, endPoint x: 757, endPoint y: 193, distance: 7.3
click at [755, 199] on quentale-photo at bounding box center [765, 353] width 662 height 444
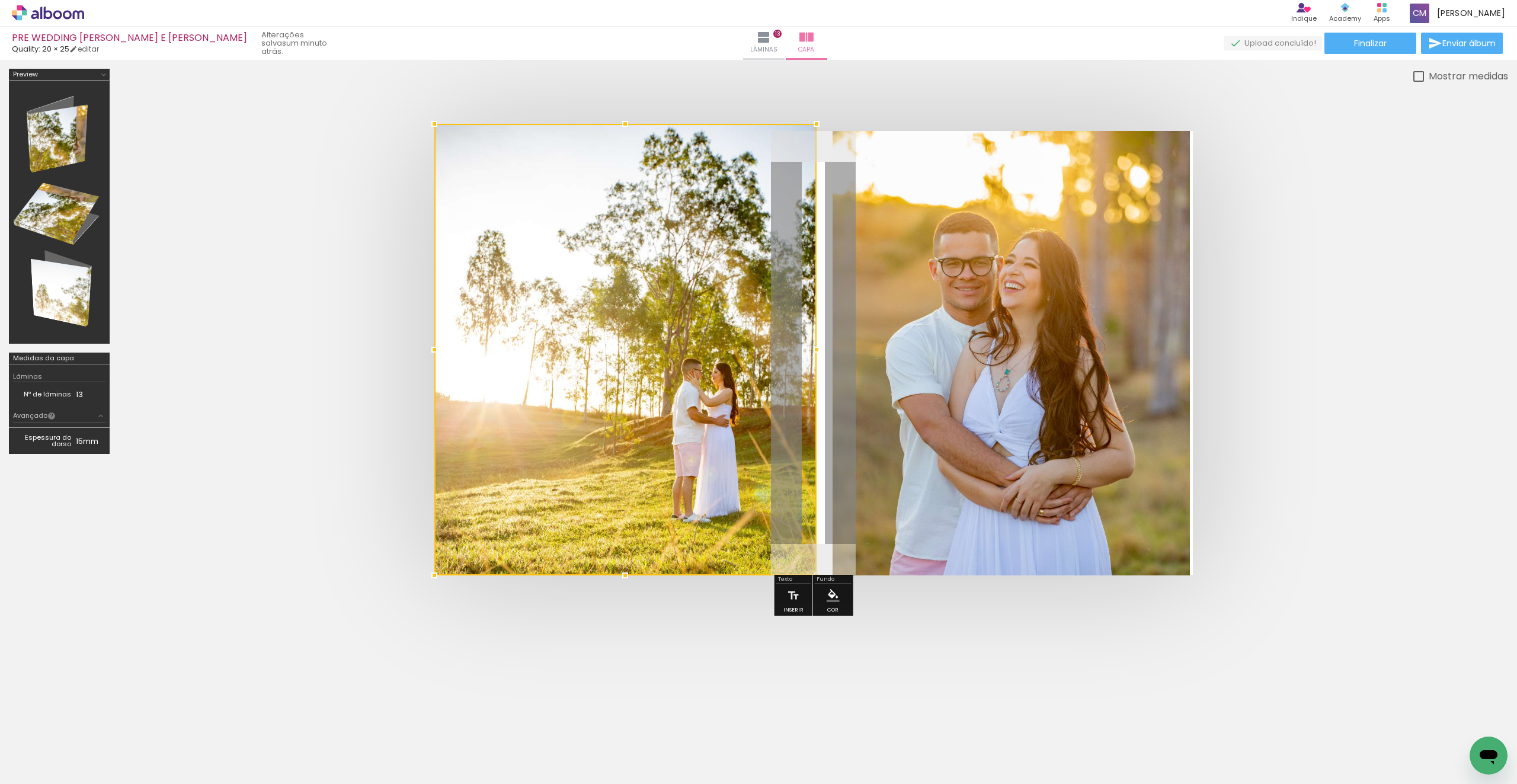
drag, startPoint x: 1098, startPoint y: 130, endPoint x: 798, endPoint y: 198, distance: 307.6
click at [819, 140] on album-spread at bounding box center [814, 353] width 758 height 444
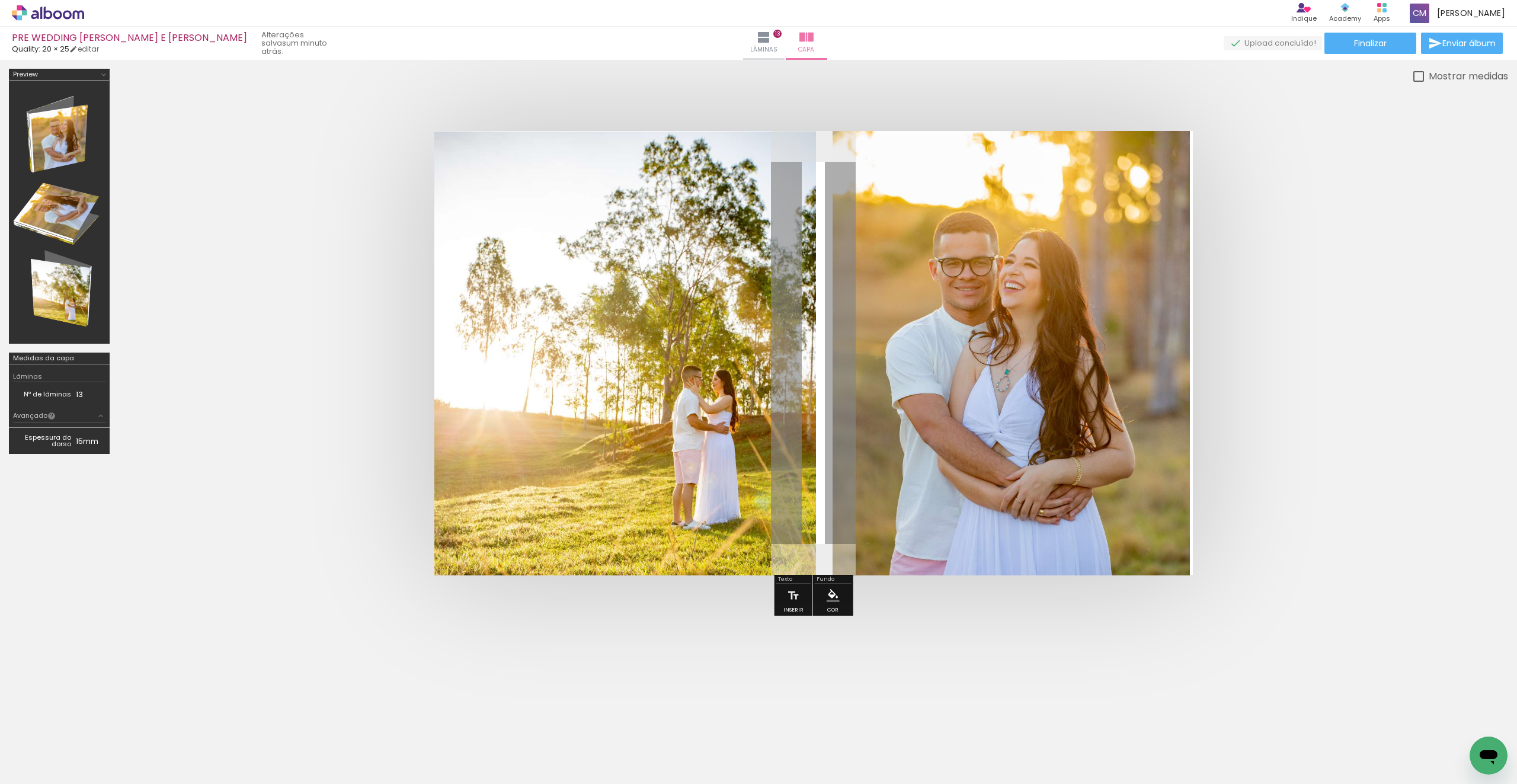
click at [781, 115] on div at bounding box center [813, 353] width 1389 height 538
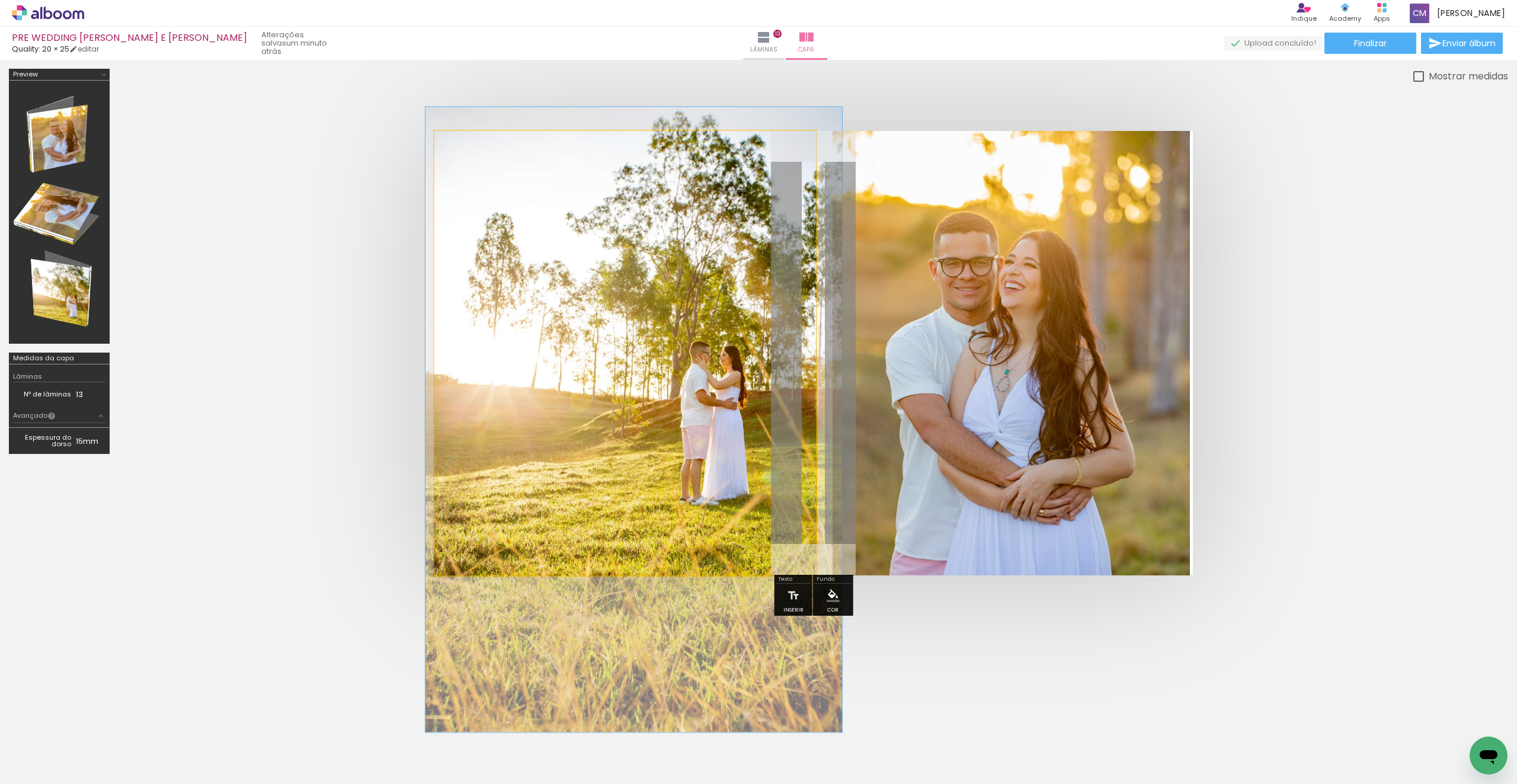
drag, startPoint x: 677, startPoint y: 379, endPoint x: 686, endPoint y: 358, distance: 22.8
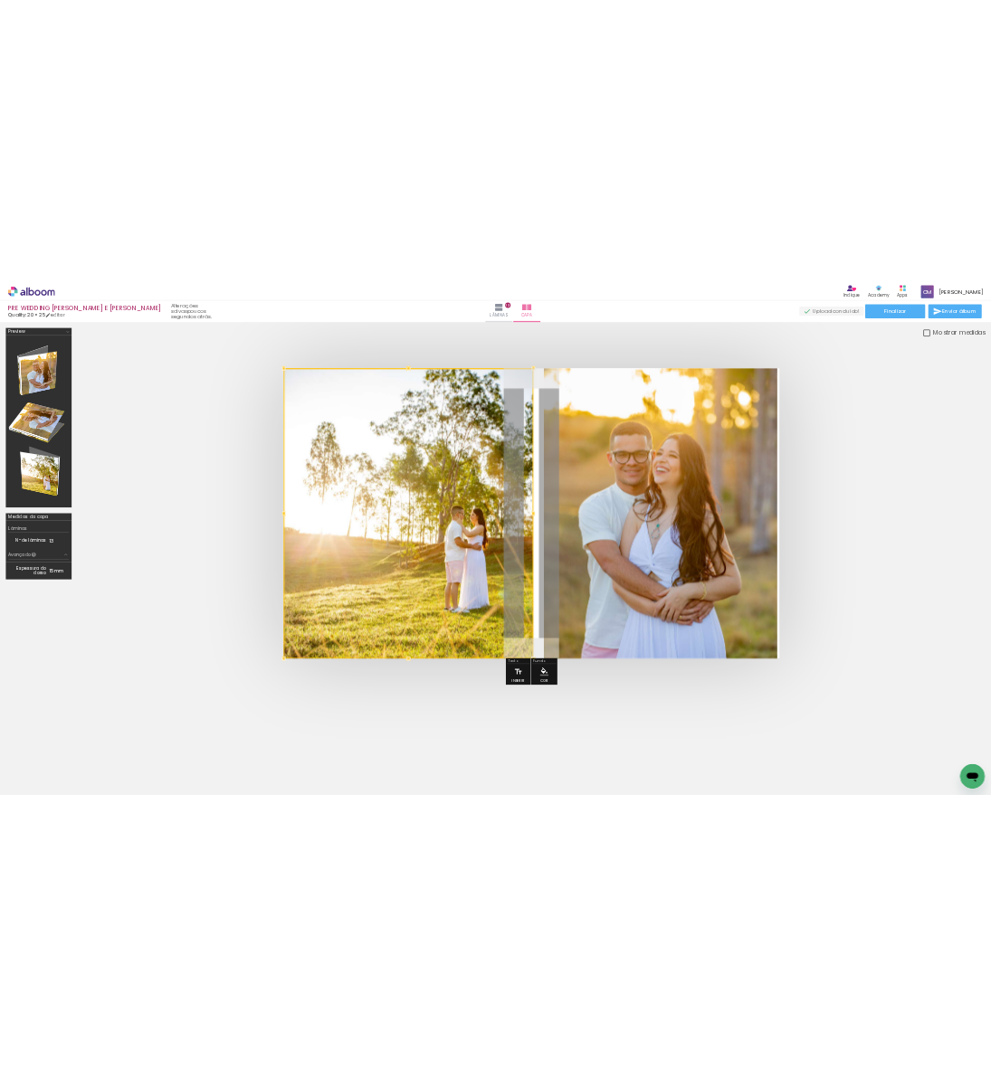
scroll to position [0, 4423]
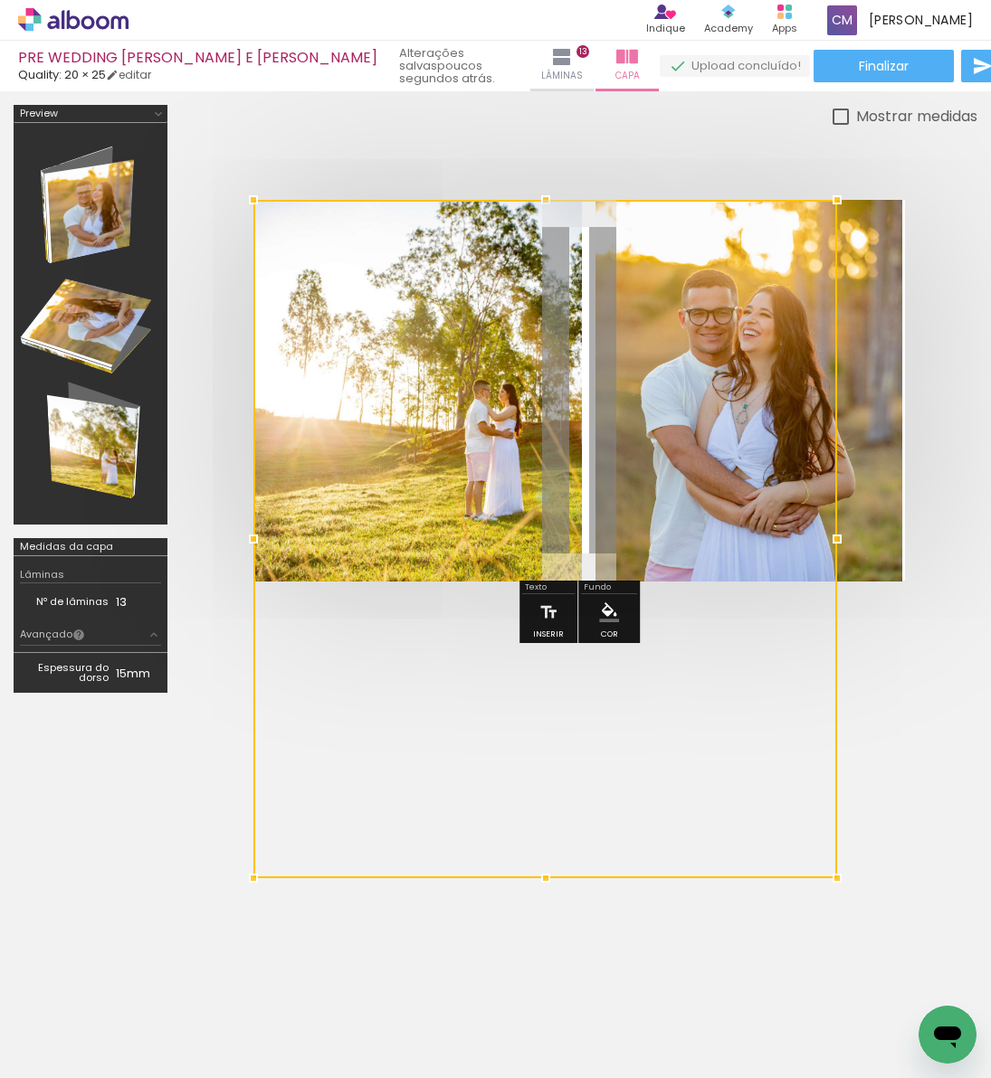
click at [905, 705] on quentale-cover-editor at bounding box center [579, 406] width 796 height 602
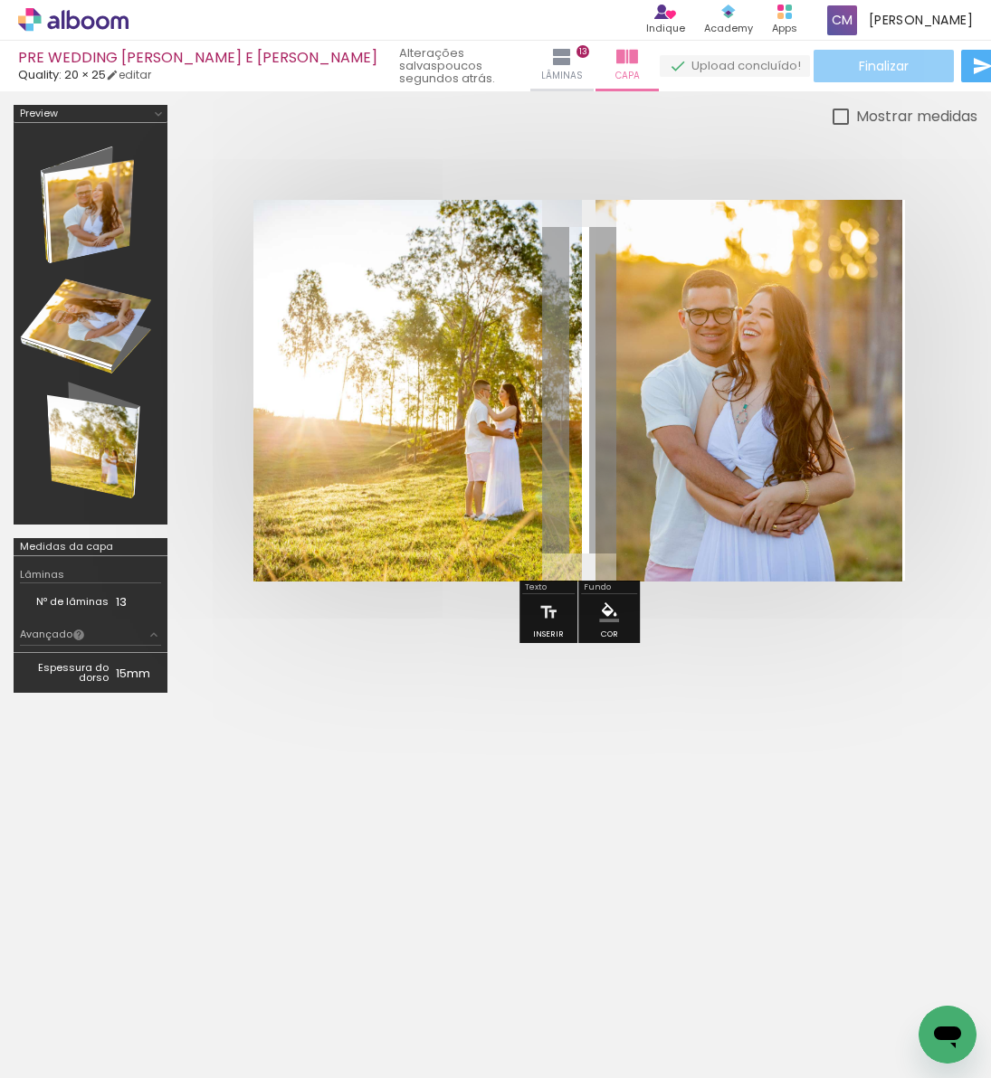
click at [858, 63] on span "Finalizar" at bounding box center [883, 66] width 50 height 13
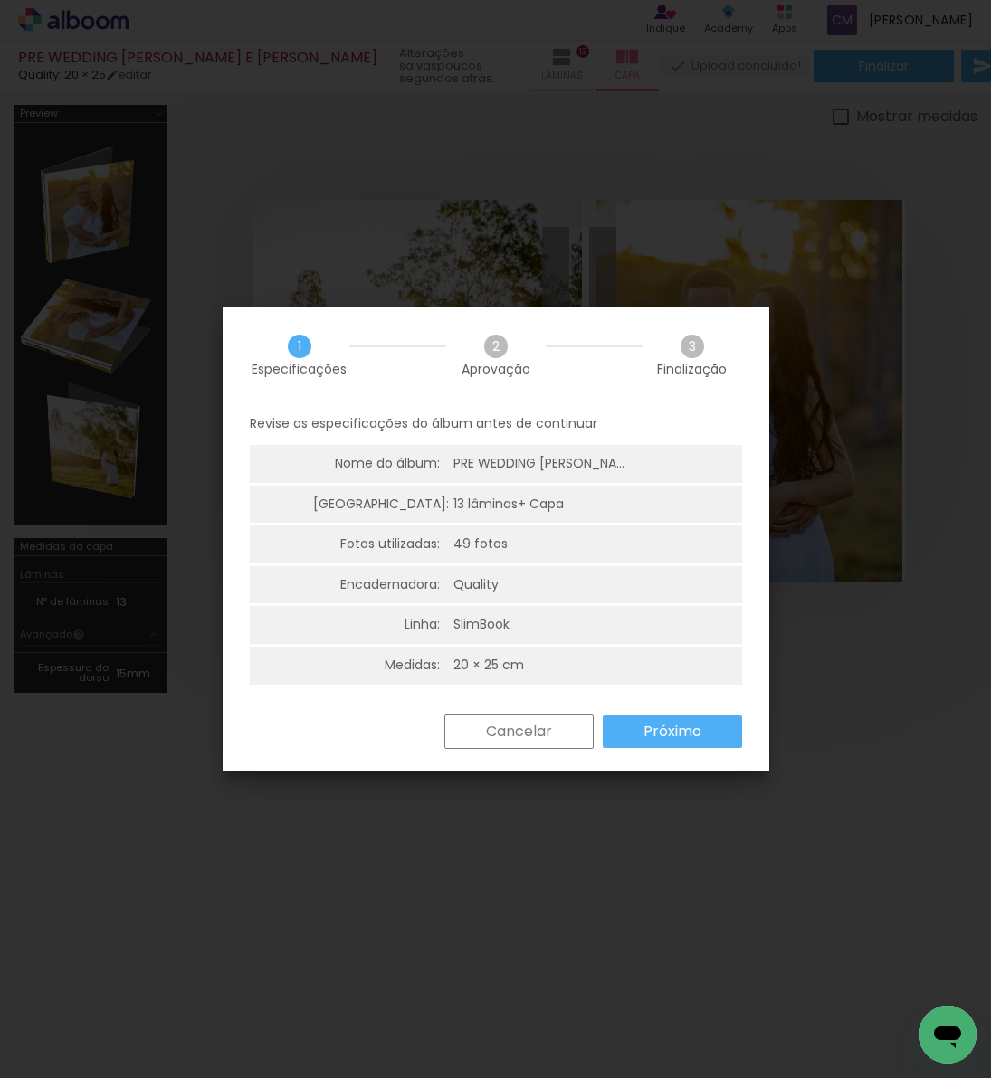
click at [631, 732] on paper-button "Próximo" at bounding box center [671, 732] width 139 height 33
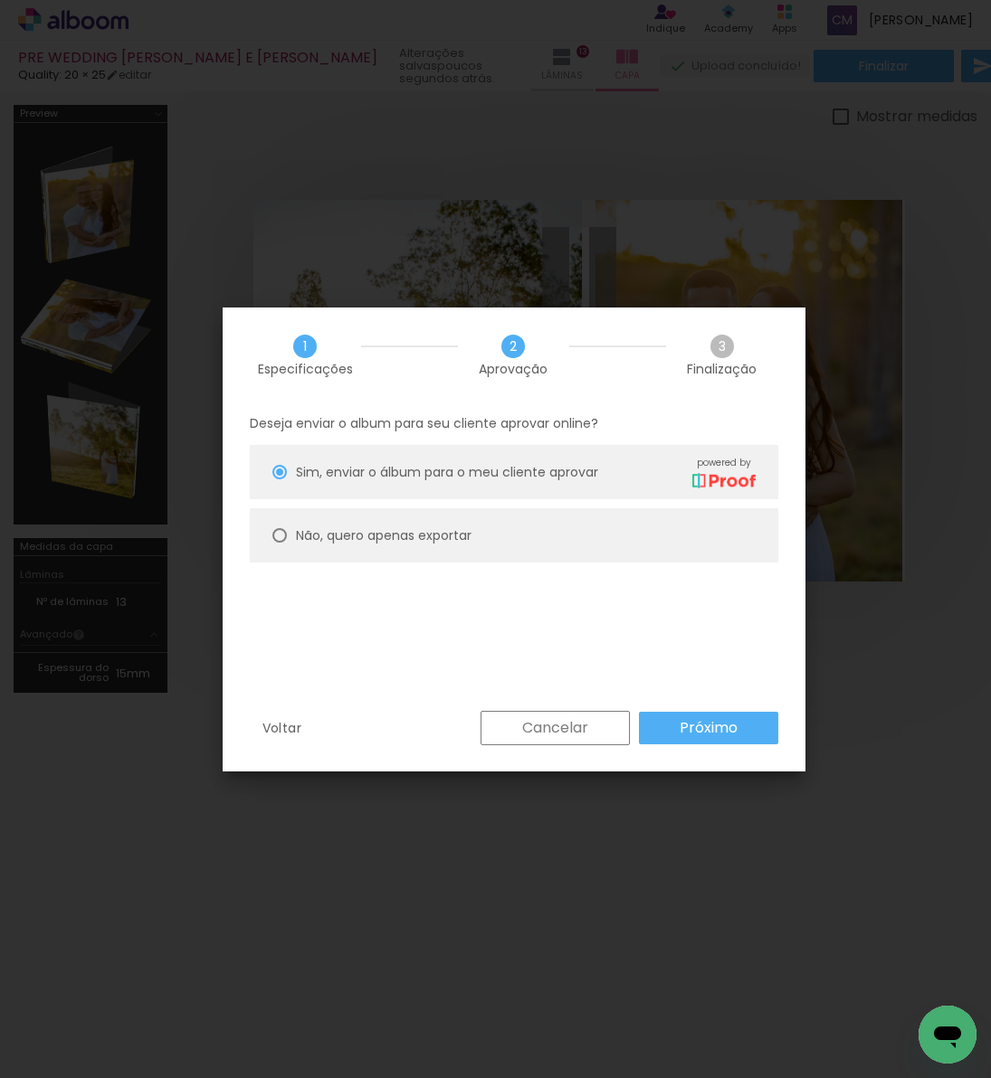
drag, startPoint x: 419, startPoint y: 543, endPoint x: 443, endPoint y: 573, distance: 38.6
click at [0, 0] on slot "Não, quero apenas exportar" at bounding box center [0, 0] width 0 height 0
type paper-radio-button "on"
click at [0, 0] on slot "Próximo" at bounding box center [0, 0] width 0 height 0
type input "Alta, 300 DPI"
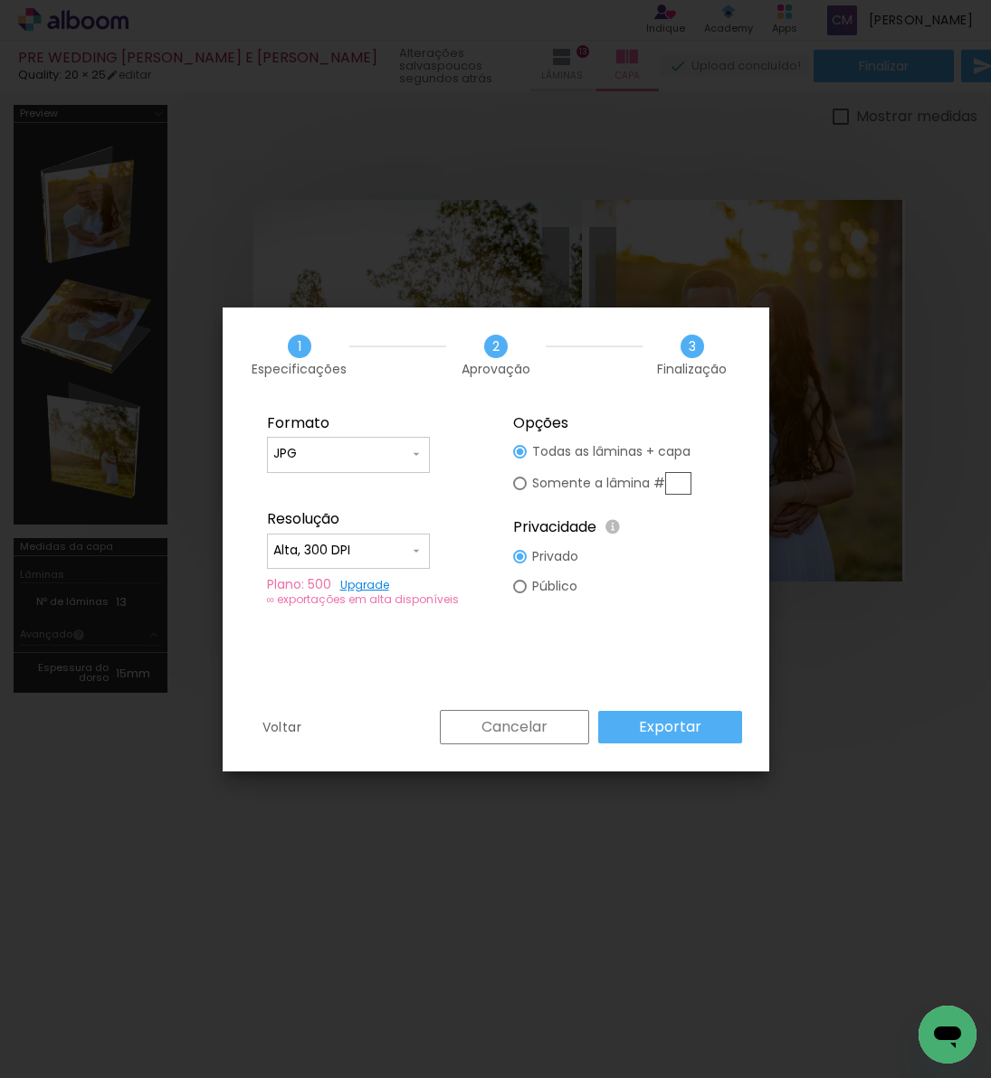
click at [0, 0] on slot "Exportar" at bounding box center [0, 0] width 0 height 0
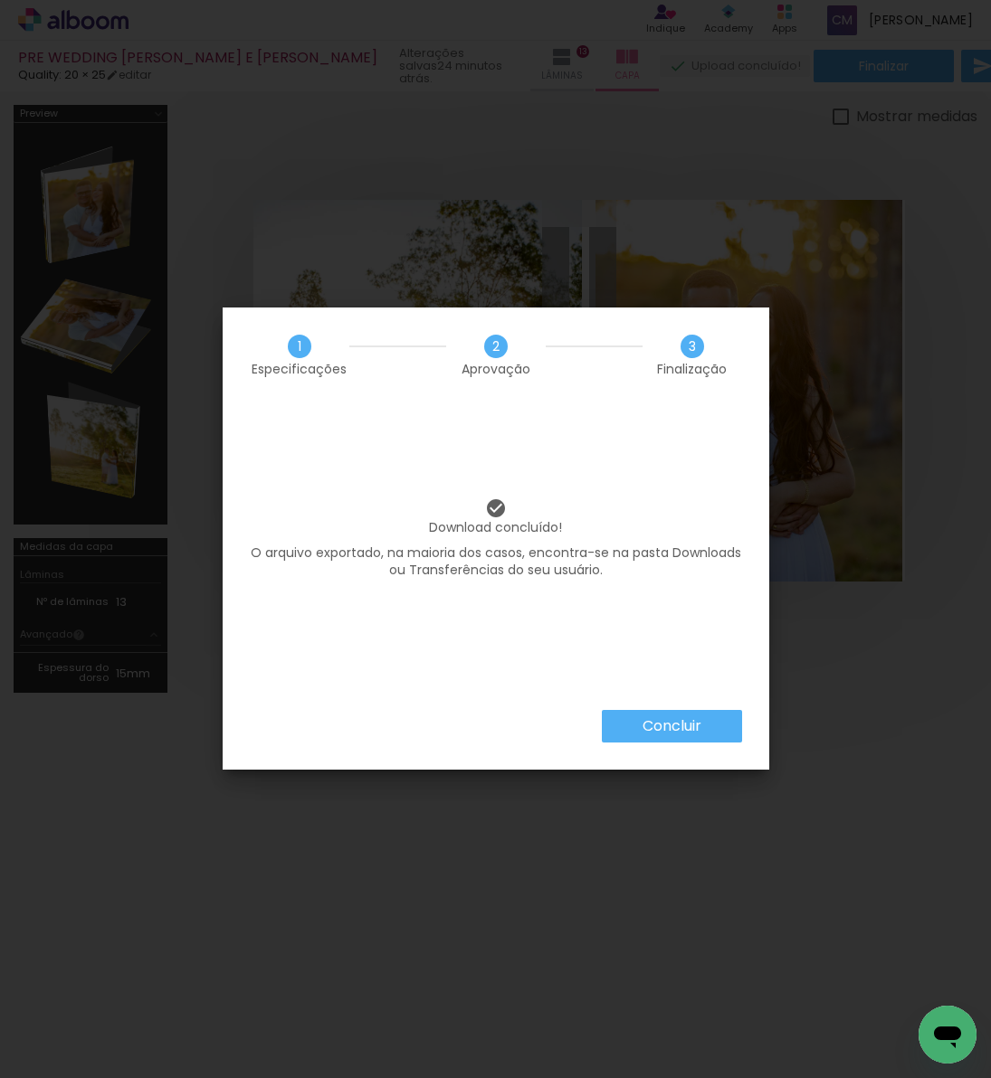
scroll to position [0, 4423]
drag, startPoint x: 668, startPoint y: 735, endPoint x: 658, endPoint y: 727, distance: 12.9
click at [668, 736] on paper-button "Concluir" at bounding box center [672, 726] width 140 height 33
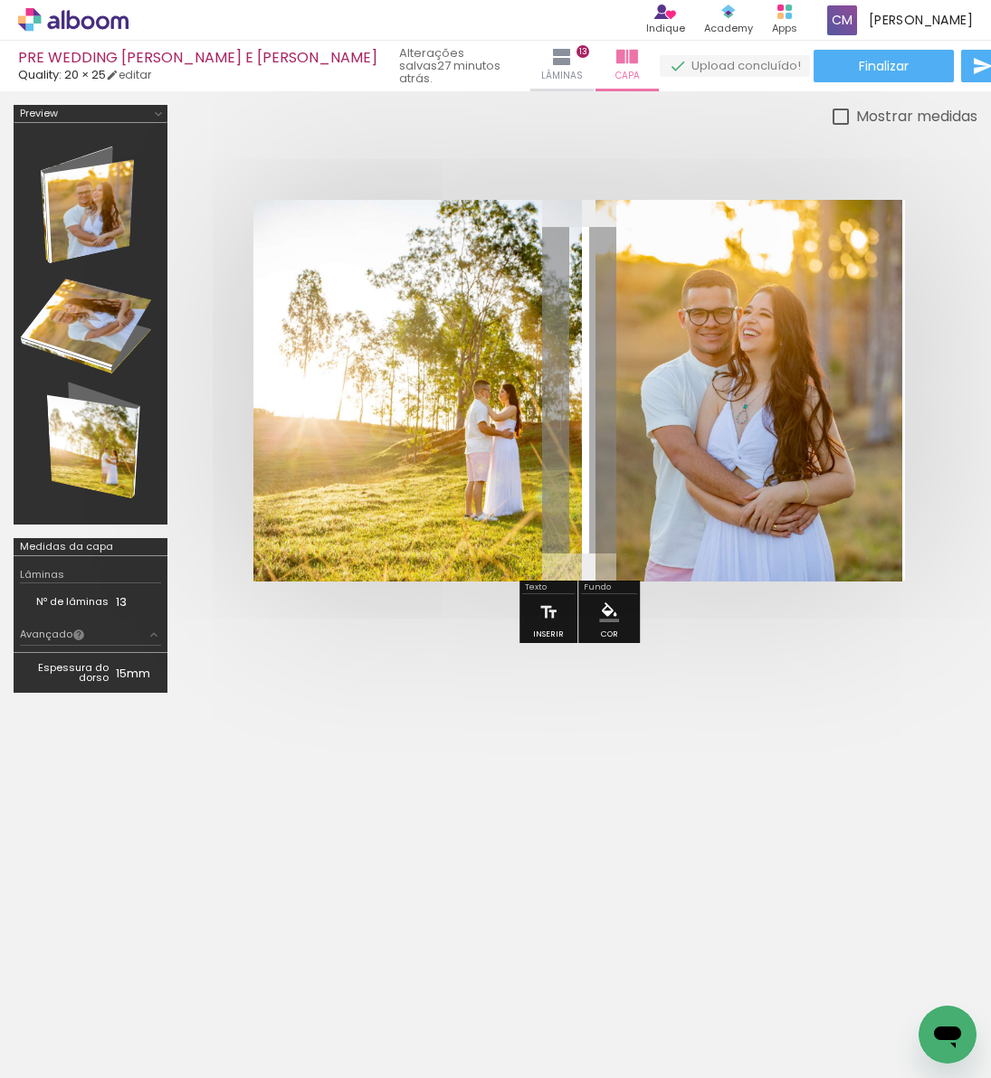
scroll to position [0, 4423]
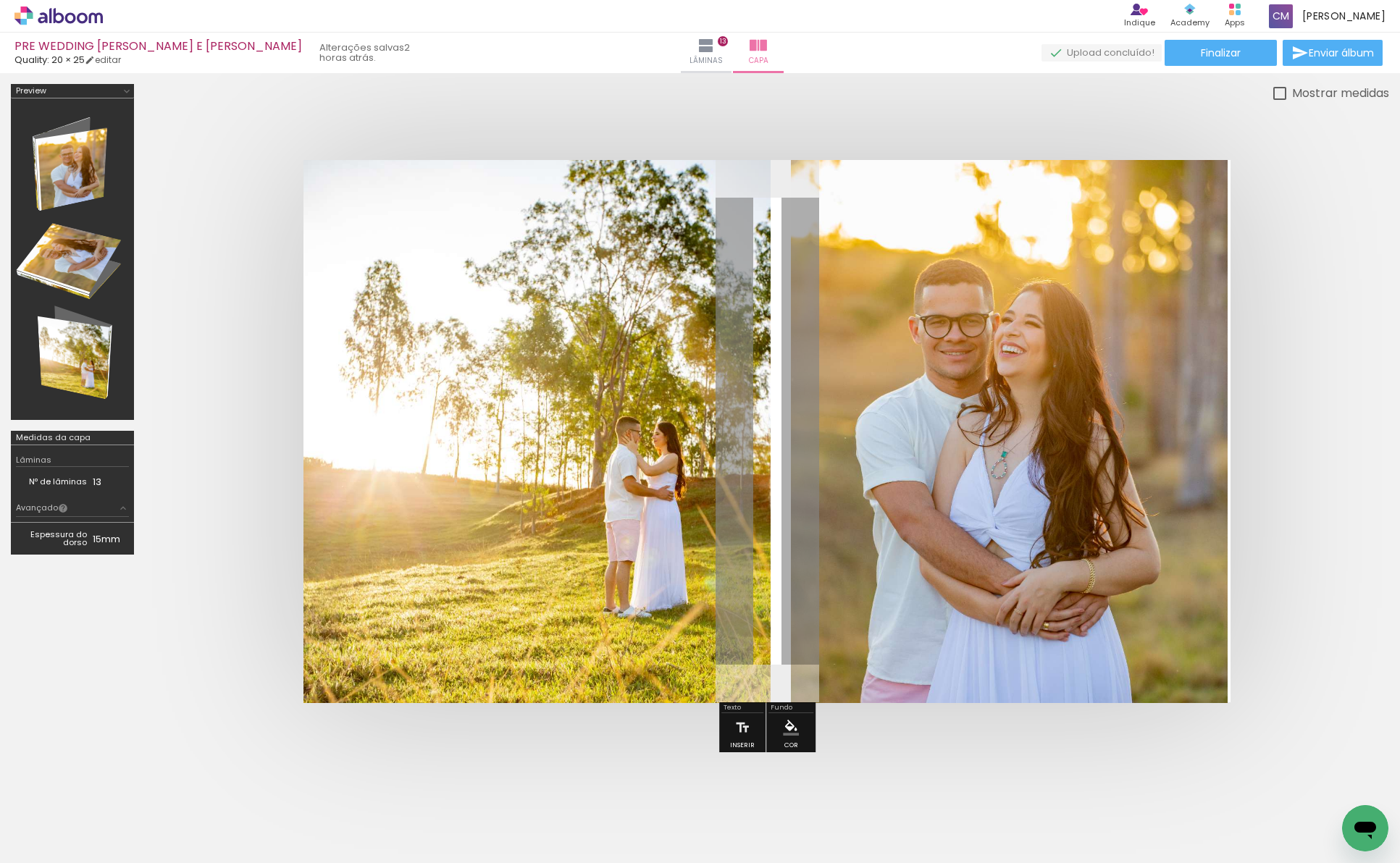
scroll to position [0, 3540]
